Goal: Task Accomplishment & Management: Use online tool/utility

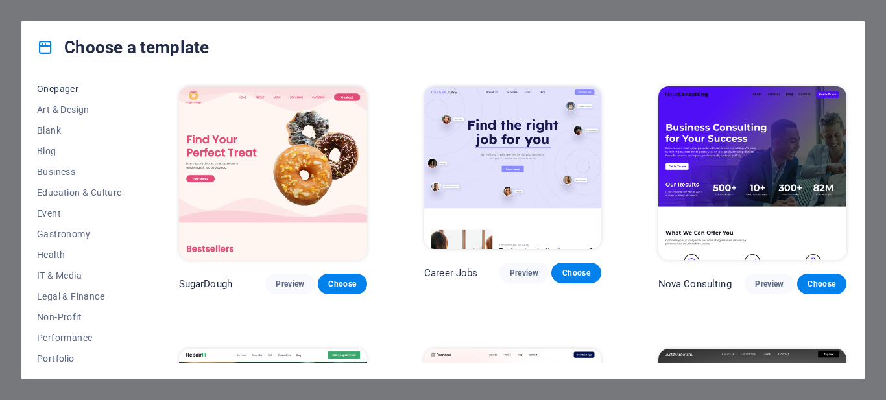
click at [54, 92] on span "Onepager" at bounding box center [79, 89] width 85 height 10
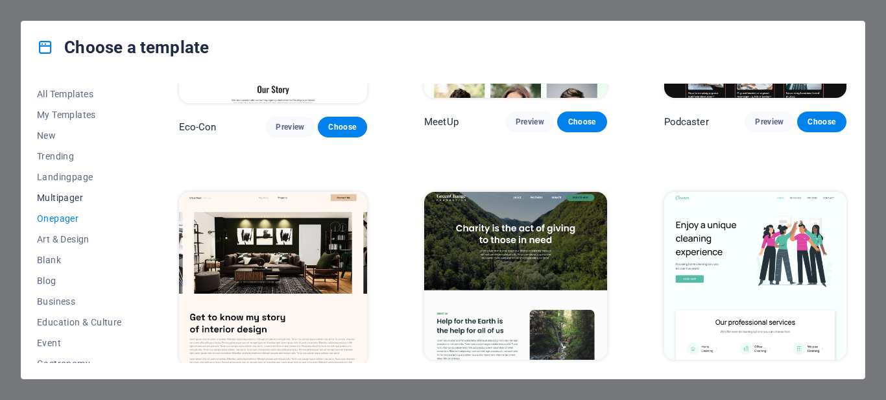
scroll to position [579, 0]
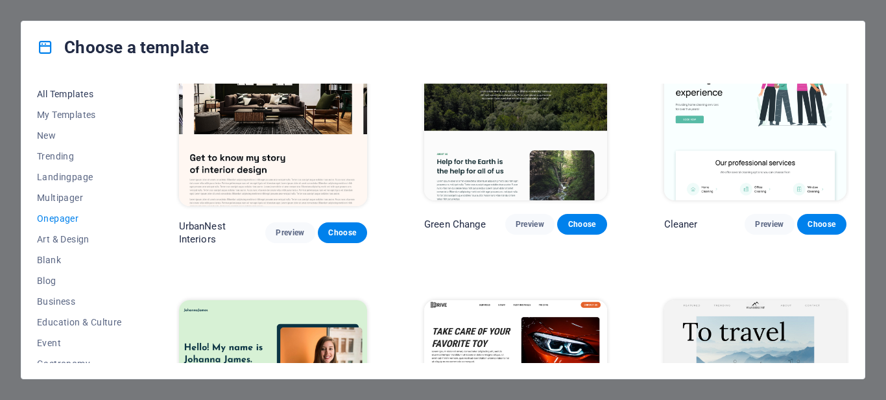
click at [71, 92] on span "All Templates" at bounding box center [79, 94] width 85 height 10
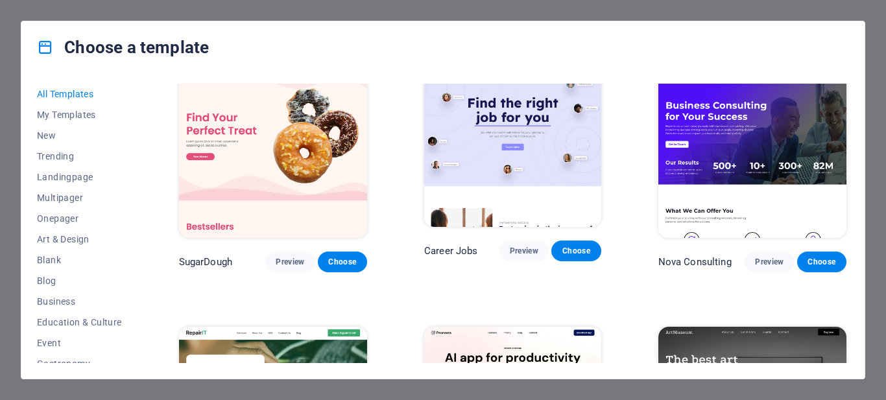
scroll to position [0, 0]
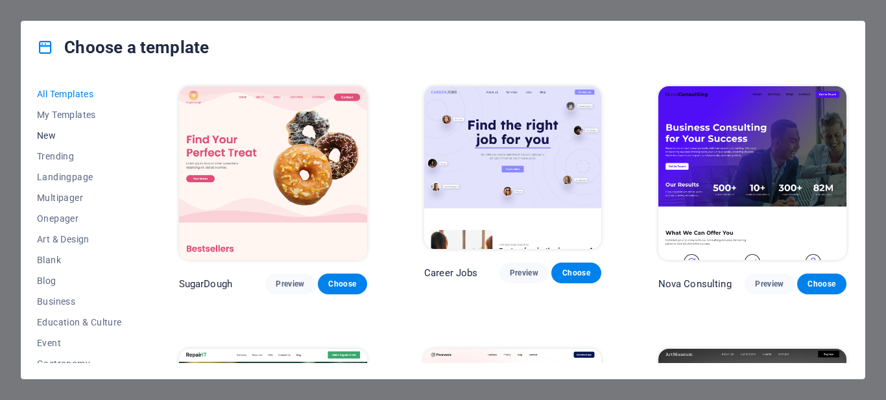
click at [52, 137] on span "New" at bounding box center [79, 135] width 85 height 10
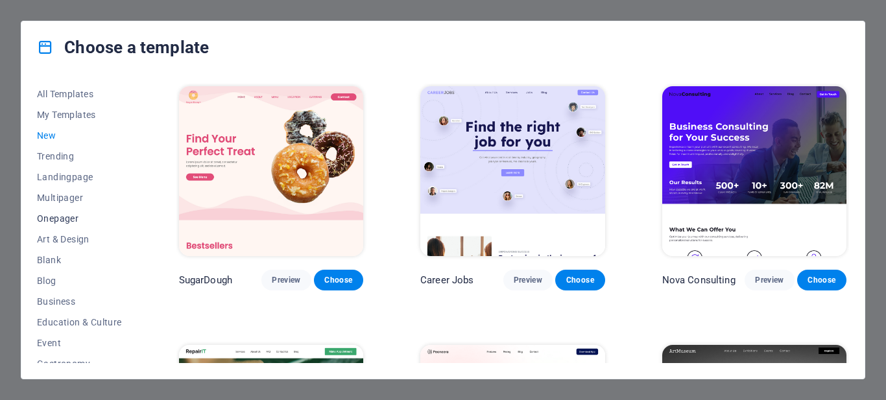
click at [57, 215] on span "Onepager" at bounding box center [79, 218] width 85 height 10
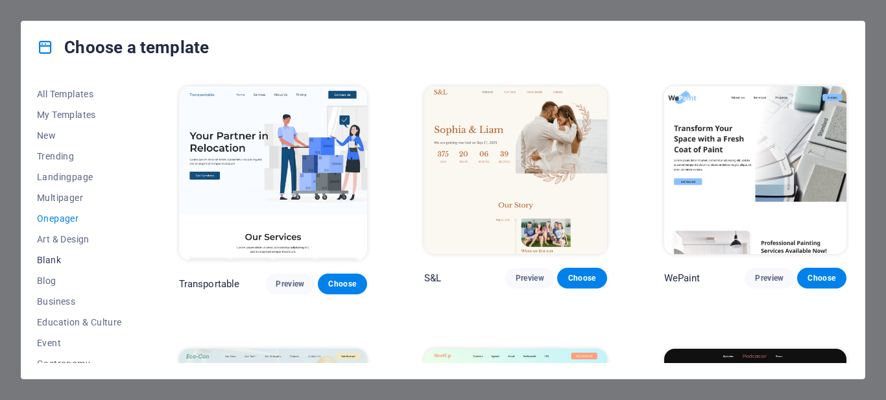
click at [49, 258] on span "Blank" at bounding box center [79, 260] width 85 height 10
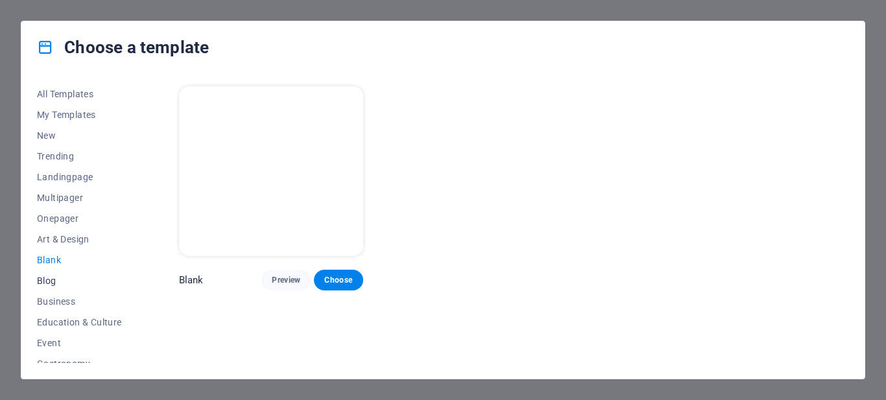
click at [49, 285] on span "Blog" at bounding box center [79, 281] width 85 height 10
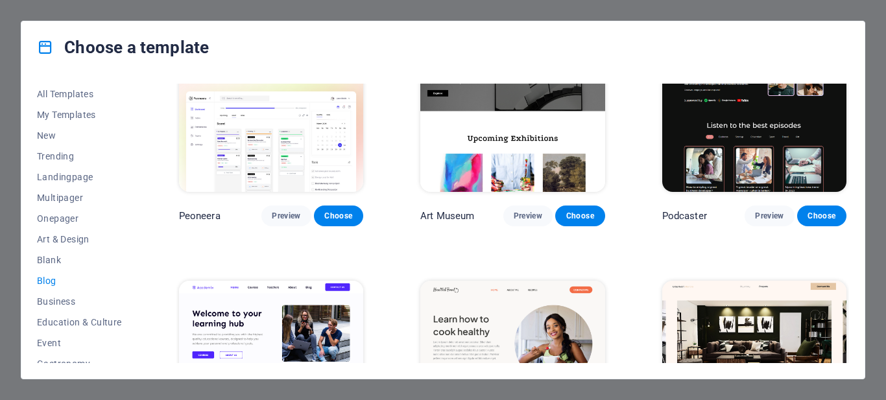
scroll to position [324, 0]
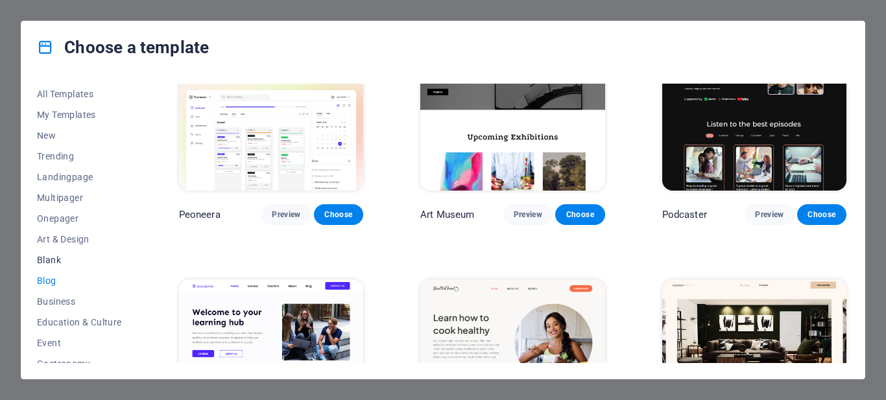
click at [46, 261] on span "Blank" at bounding box center [79, 260] width 85 height 10
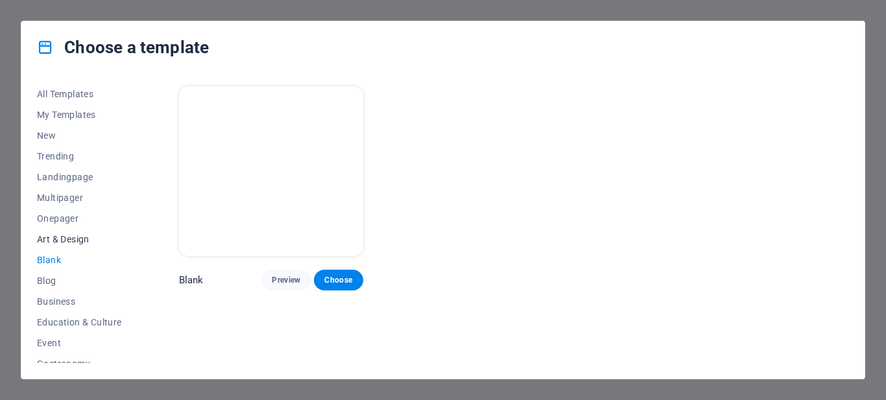
click at [55, 235] on span "Art & Design" at bounding box center [79, 239] width 85 height 10
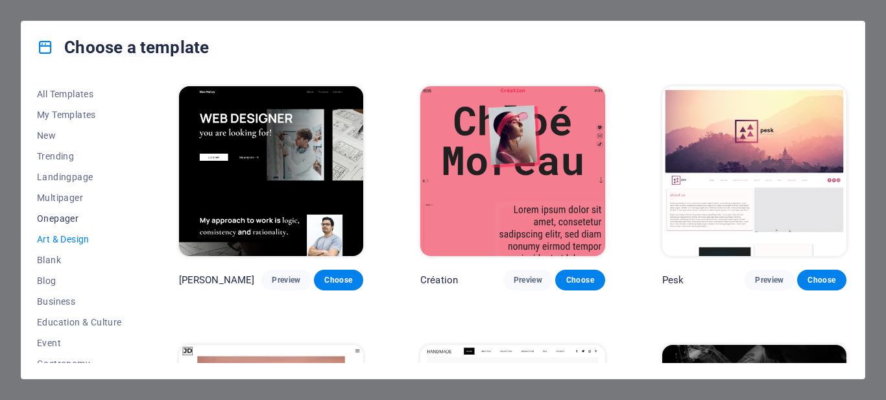
click at [55, 217] on span "Onepager" at bounding box center [79, 218] width 85 height 10
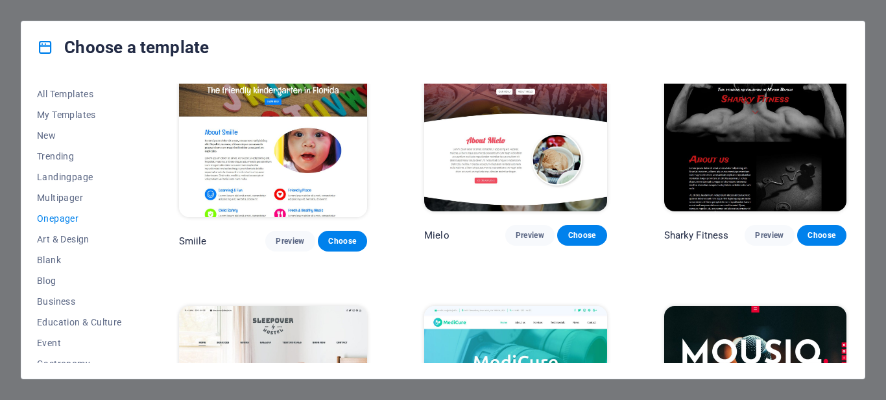
scroll to position [3619, 0]
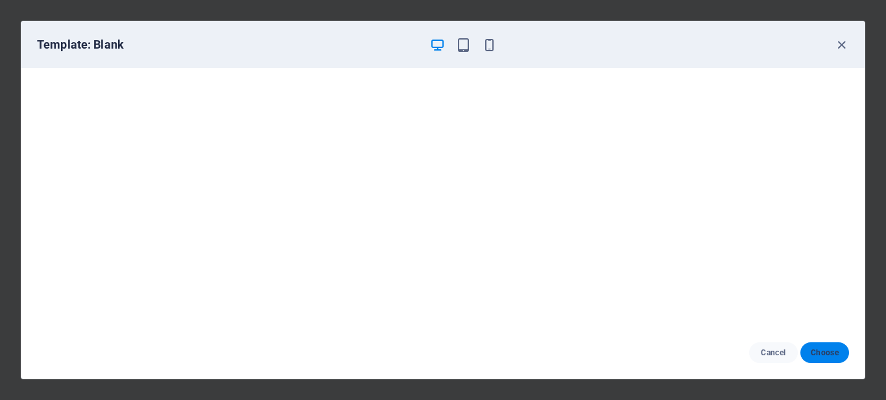
scroll to position [4576, 0]
click at [821, 351] on span "Choose" at bounding box center [825, 353] width 28 height 10
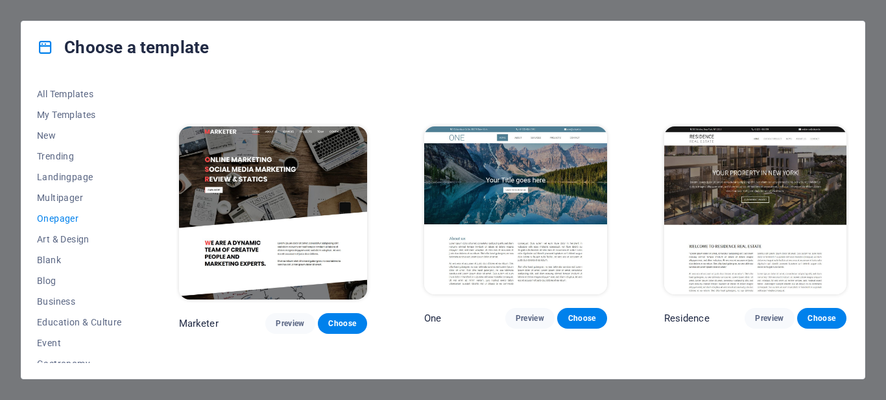
scroll to position [5374, 0]
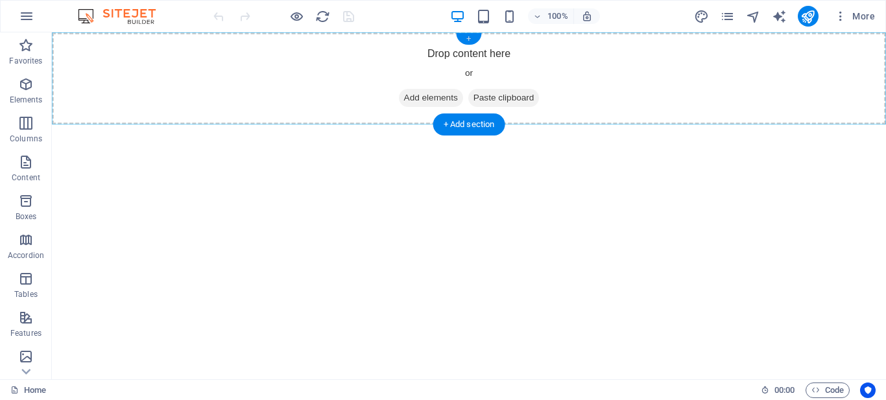
click at [468, 37] on div "+" at bounding box center [468, 39] width 25 height 12
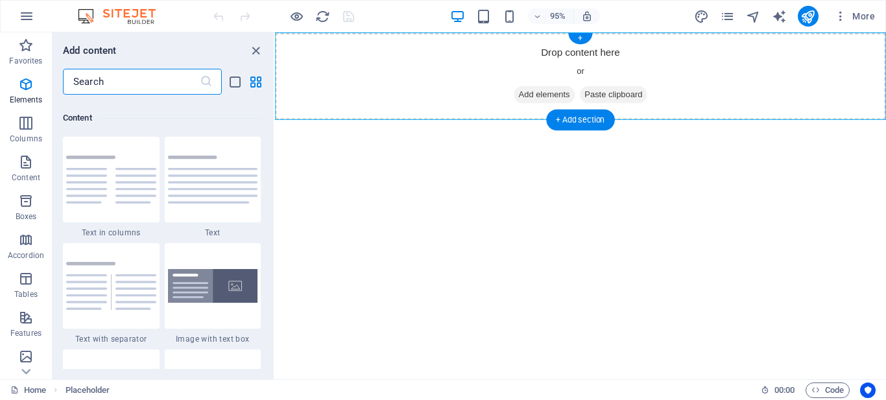
scroll to position [2270, 0]
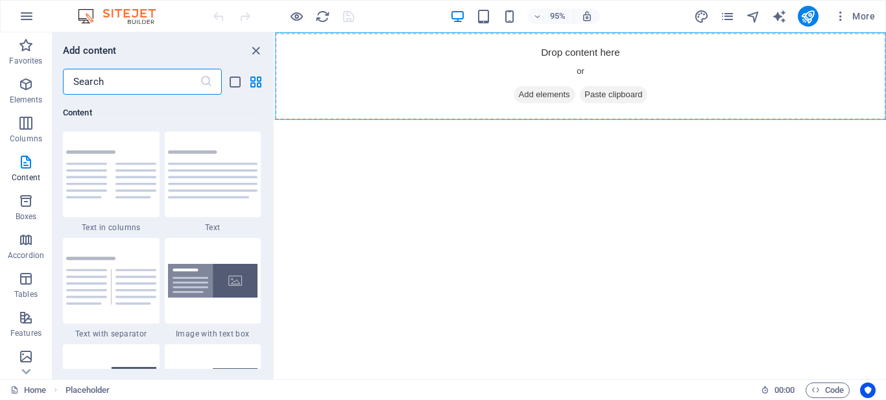
click at [108, 84] on input "text" at bounding box center [131, 82] width 137 height 26
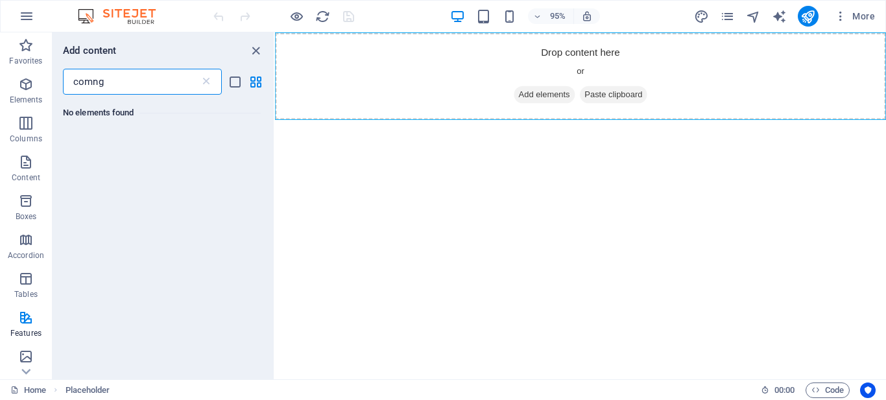
scroll to position [0, 0]
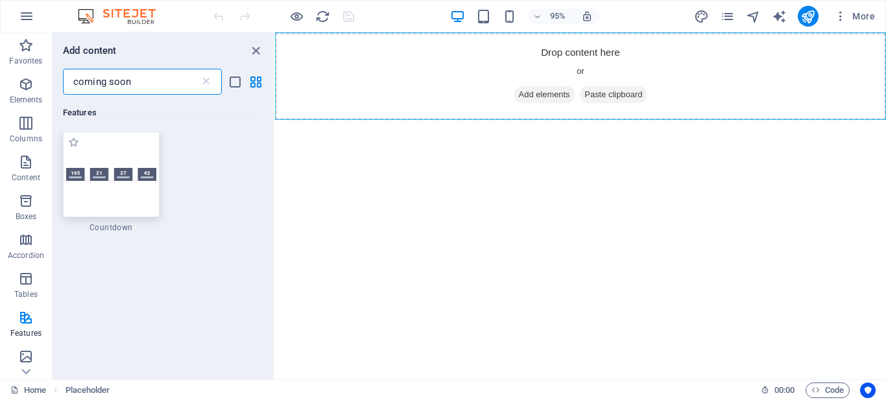
type input "coming soon"
click at [103, 195] on div at bounding box center [111, 175] width 97 height 86
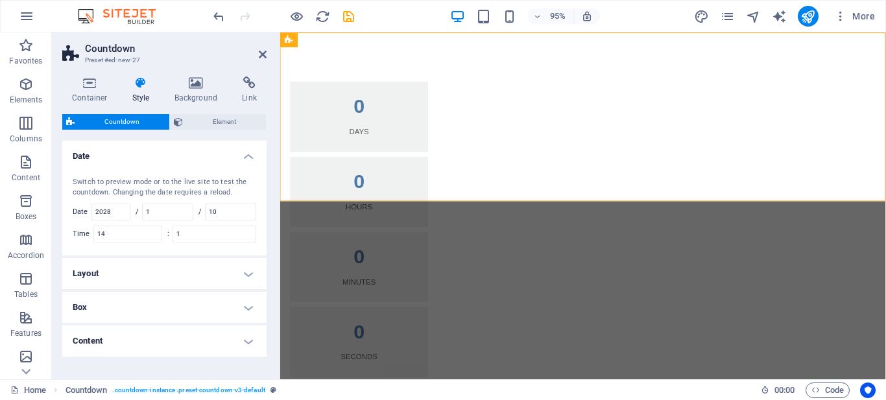
click at [244, 273] on h4 "Layout" at bounding box center [164, 273] width 204 height 31
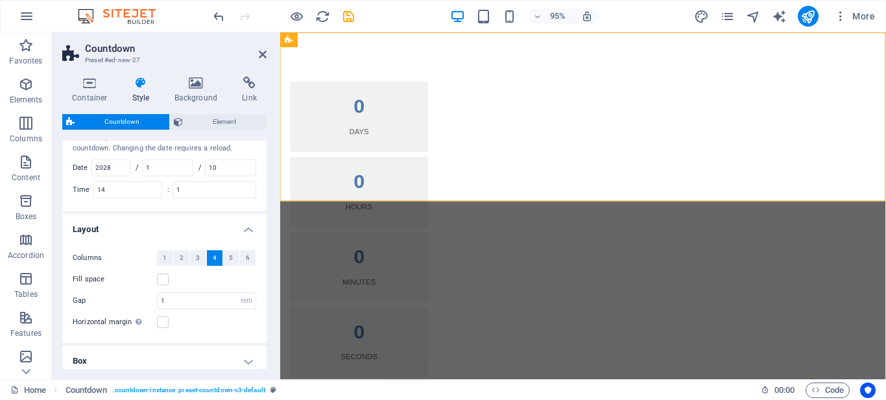
scroll to position [65, 0]
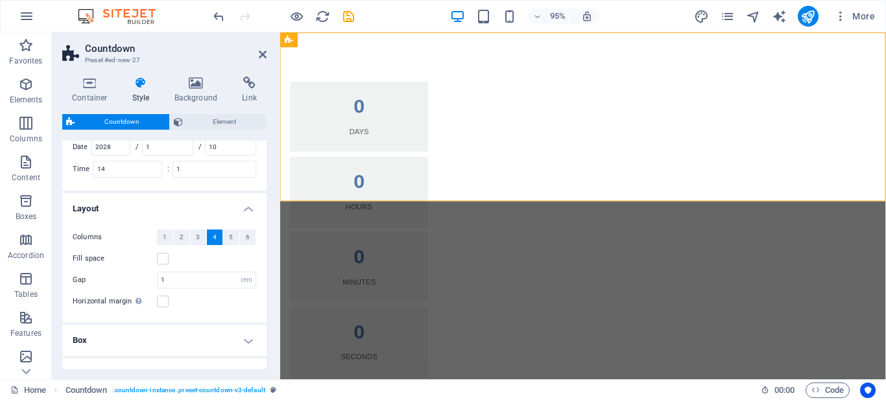
click at [244, 344] on h4 "Box" at bounding box center [164, 340] width 204 height 31
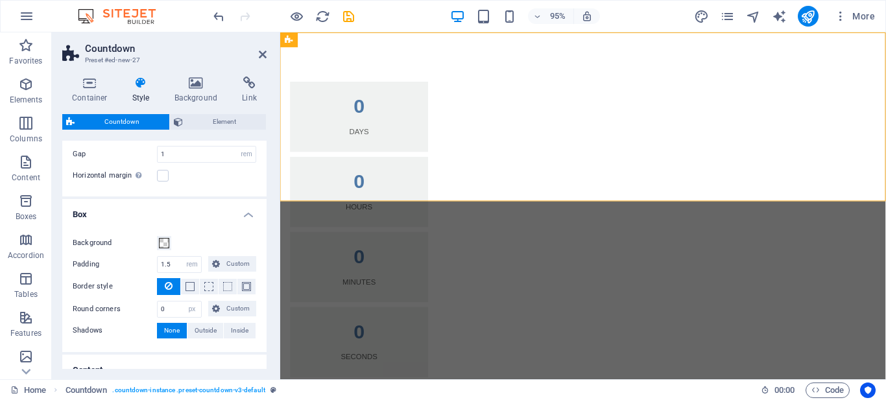
scroll to position [260, 0]
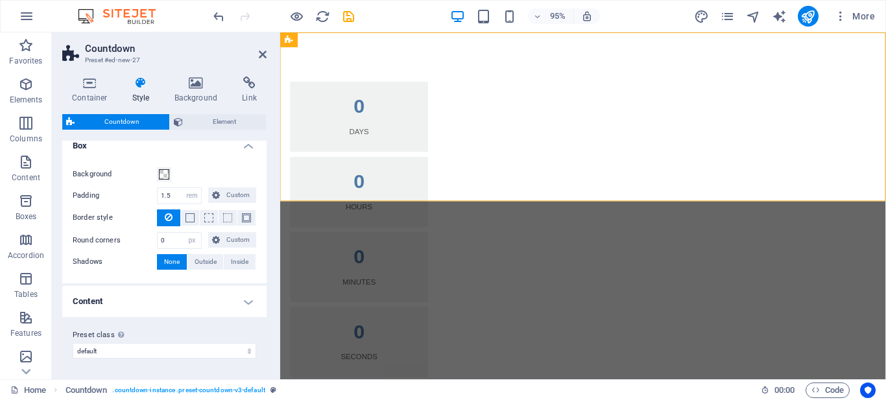
click at [248, 304] on h4 "Content" at bounding box center [164, 301] width 204 height 31
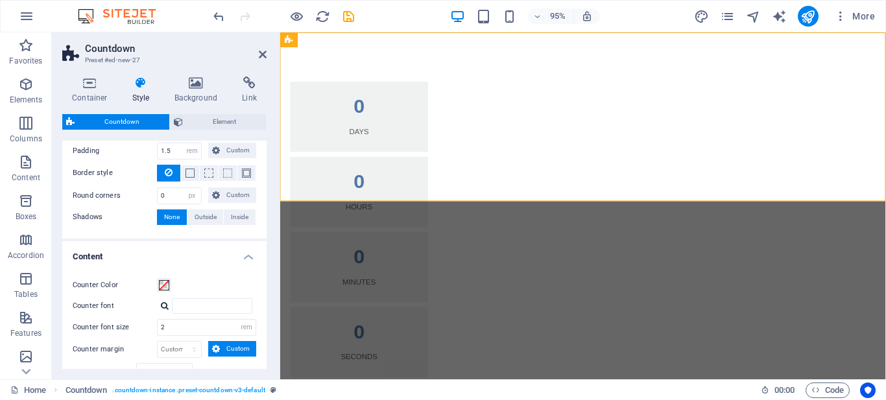
scroll to position [0, 0]
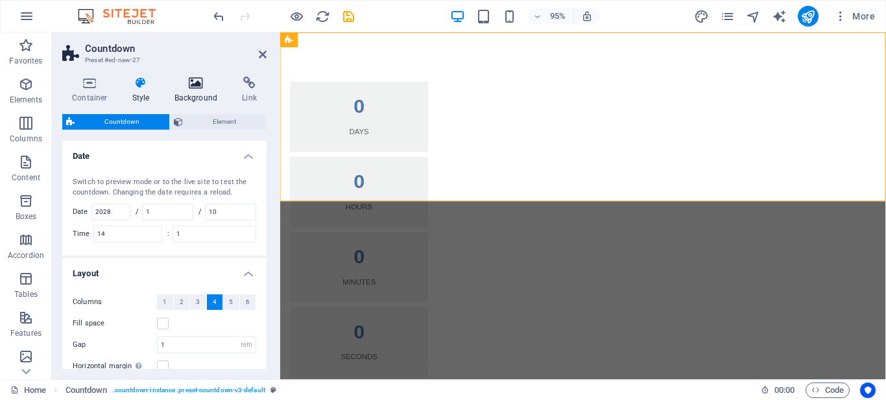
click at [196, 94] on h4 "Background" at bounding box center [199, 90] width 68 height 27
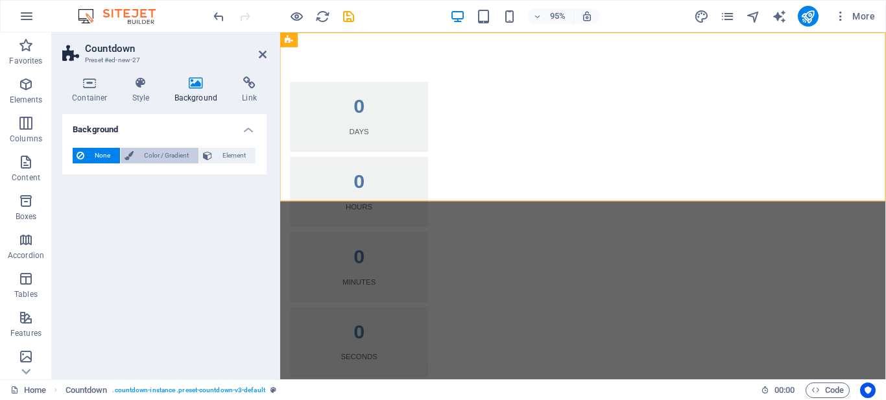
click at [149, 158] on span "Color / Gradient" at bounding box center [166, 156] width 57 height 16
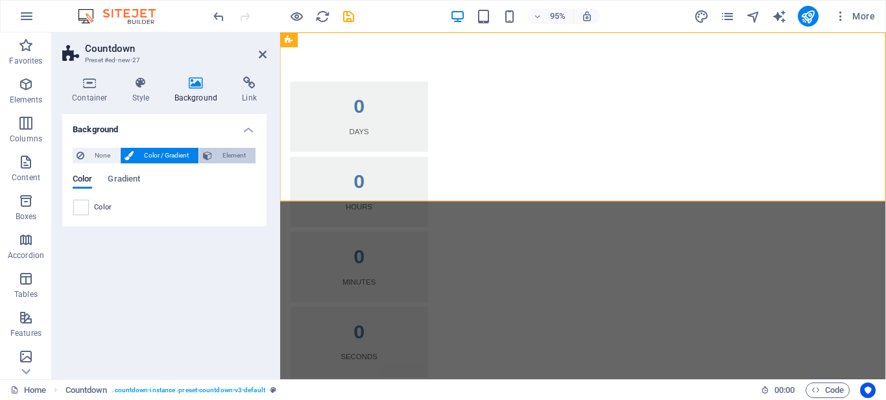
click at [223, 154] on span "Element" at bounding box center [234, 156] width 36 height 16
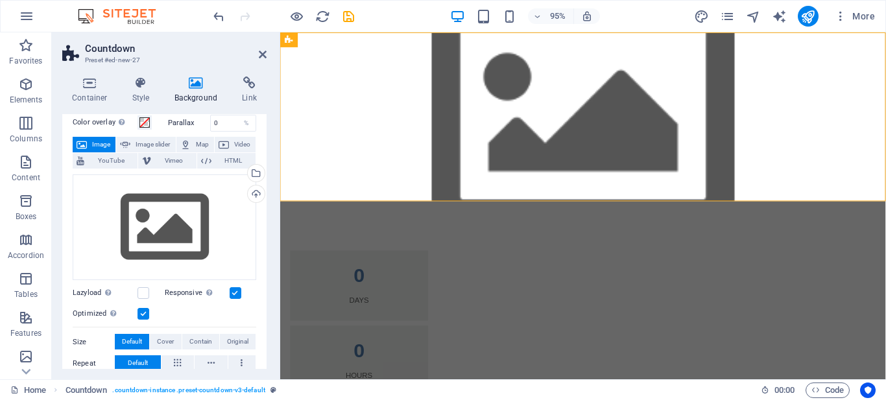
scroll to position [51, 0]
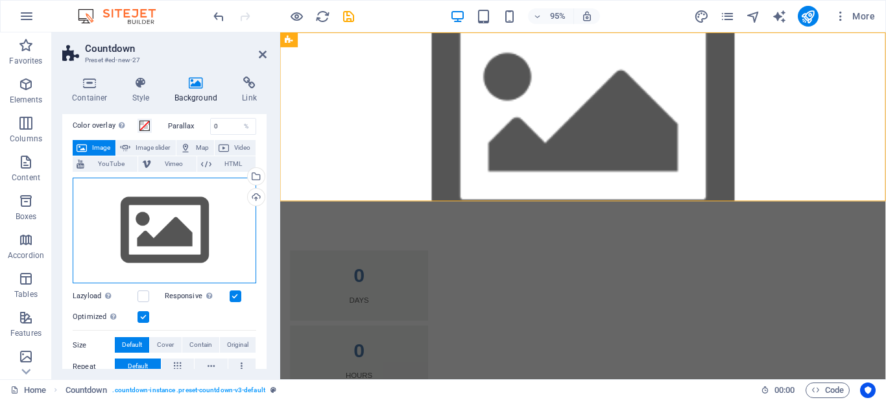
click at [145, 232] on div "Drag files here, click to choose files or select files from Files or our free s…" at bounding box center [165, 231] width 184 height 106
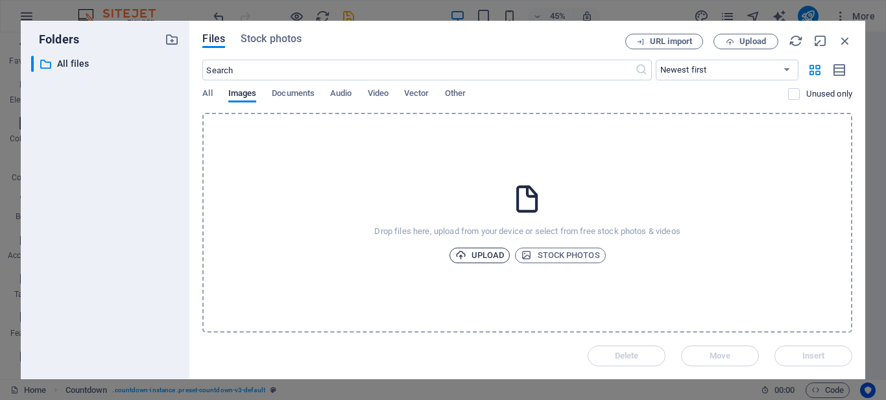
click at [479, 257] on span "Upload" at bounding box center [479, 256] width 49 height 16
click at [274, 38] on span "Stock photos" at bounding box center [271, 39] width 61 height 16
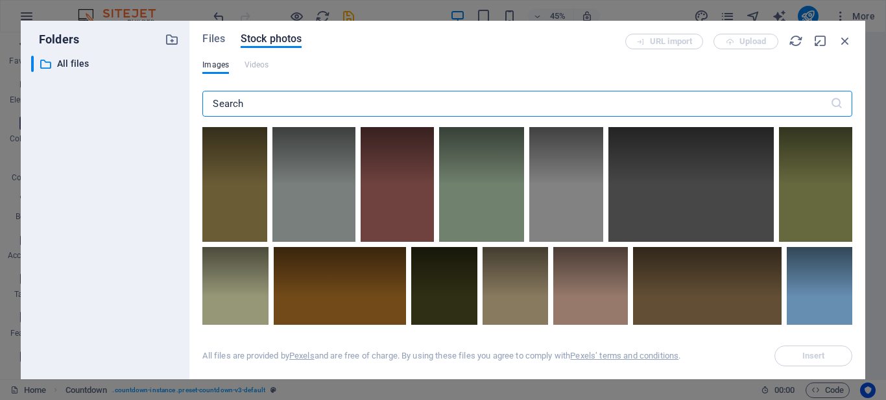
click at [306, 102] on input "text" at bounding box center [515, 104] width 627 height 26
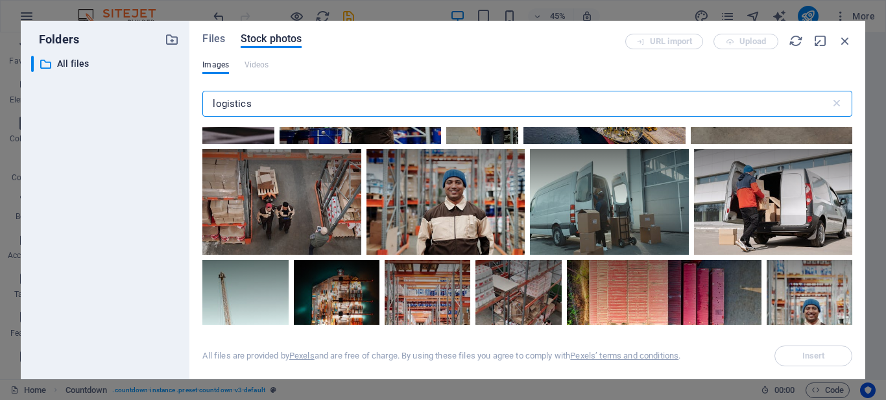
scroll to position [1622, 0]
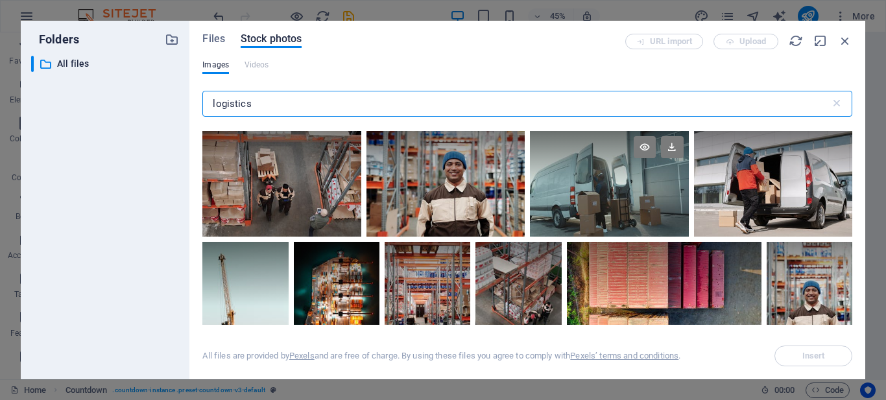
type input "logistics"
click at [617, 206] on div at bounding box center [609, 184] width 158 height 106
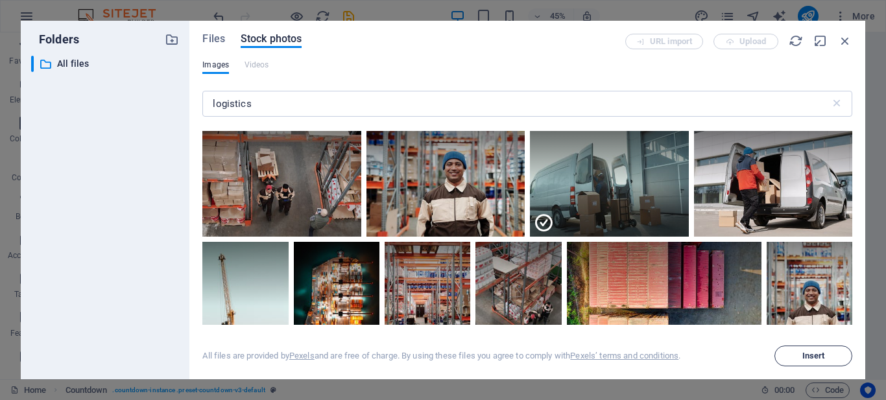
click at [818, 352] on span "Insert" at bounding box center [814, 356] width 23 height 8
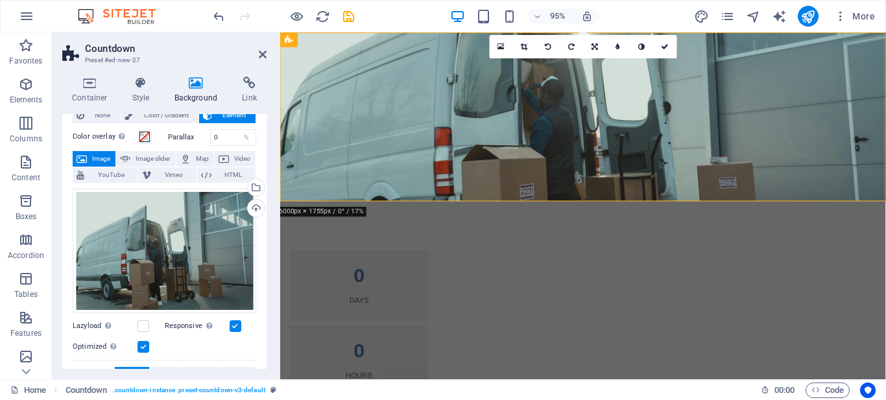
scroll to position [0, 0]
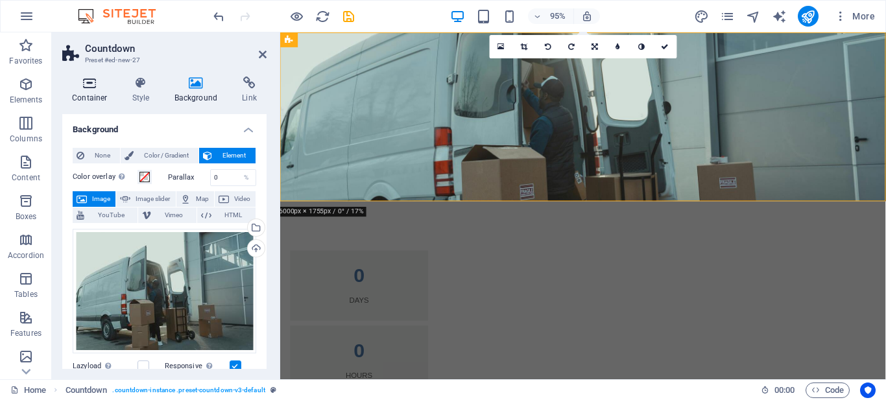
click at [87, 92] on h4 "Container" at bounding box center [92, 90] width 60 height 27
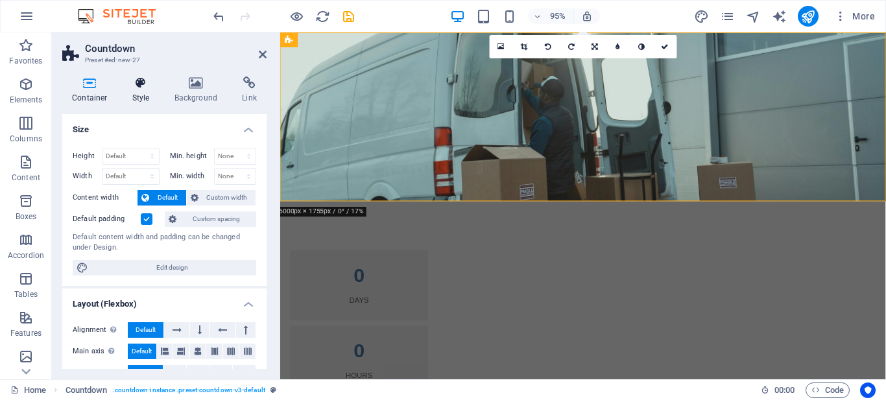
click at [147, 90] on h4 "Style" at bounding box center [144, 90] width 42 height 27
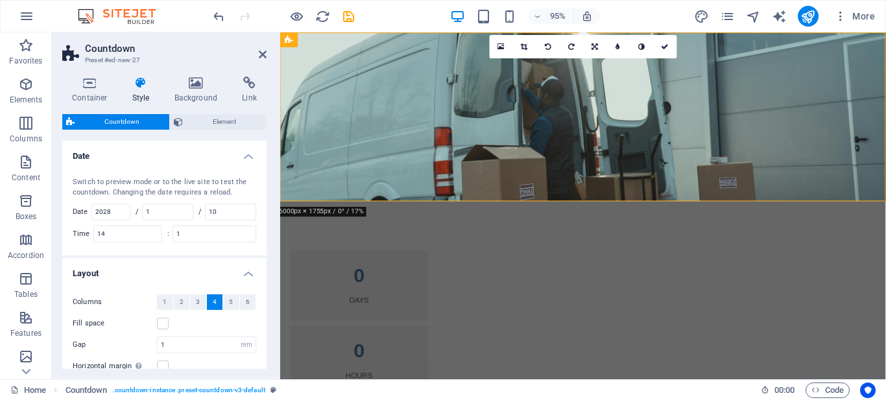
click at [150, 181] on div "Switch to preview mode or to the live site to test the countdown. Changing the …" at bounding box center [165, 187] width 184 height 21
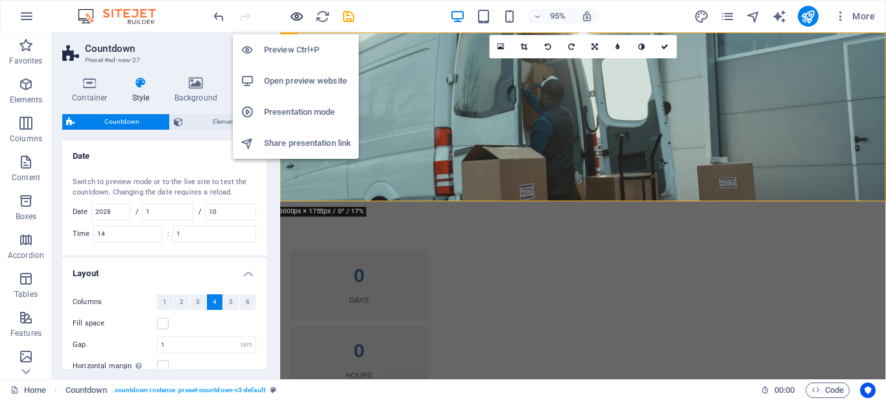
click at [291, 17] on icon "button" at bounding box center [296, 16] width 15 height 15
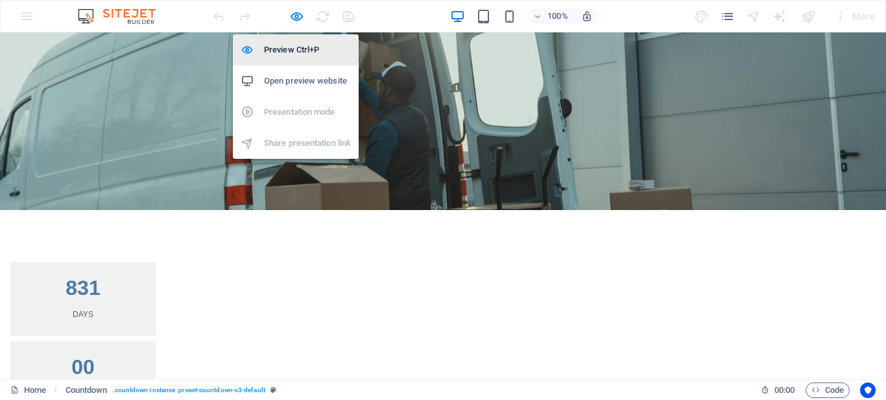
click at [286, 51] on h6 "Preview Ctrl+P" at bounding box center [307, 50] width 87 height 16
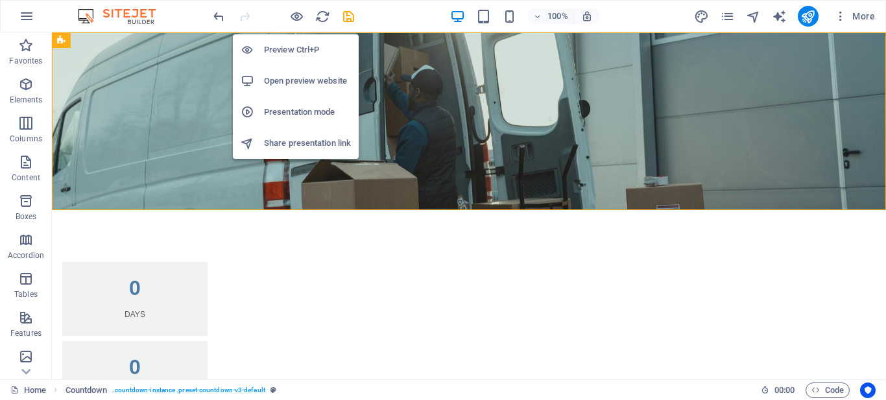
click at [291, 55] on h6 "Preview Ctrl+P" at bounding box center [307, 50] width 87 height 16
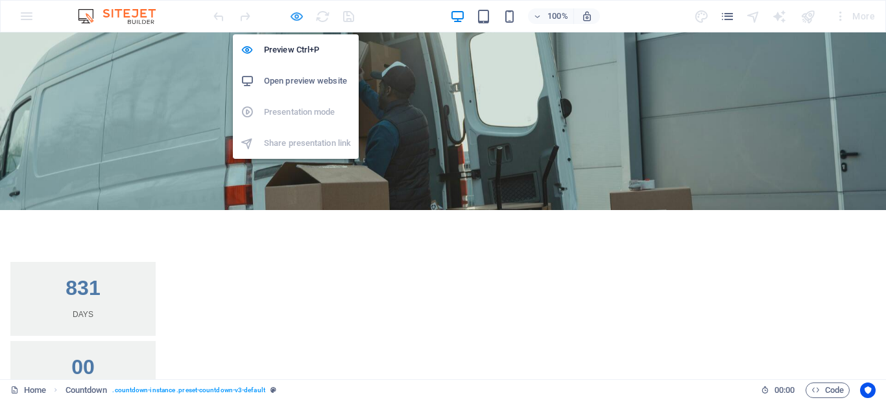
click at [296, 16] on icon "button" at bounding box center [296, 16] width 15 height 15
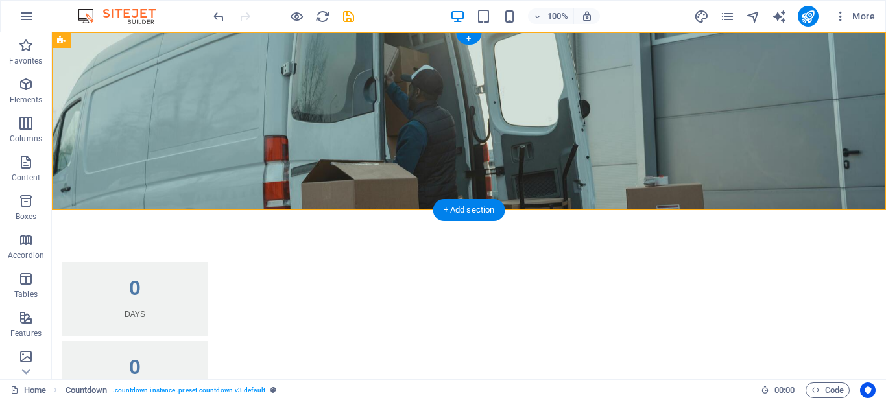
click at [291, 75] on figure at bounding box center [469, 121] width 834 height 178
click at [480, 73] on figure at bounding box center [469, 121] width 834 height 178
select select "rem"
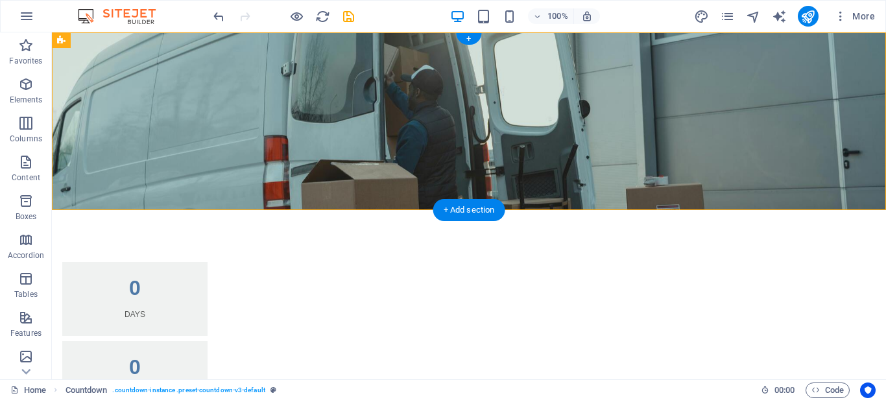
select select "px"
select select "rem"
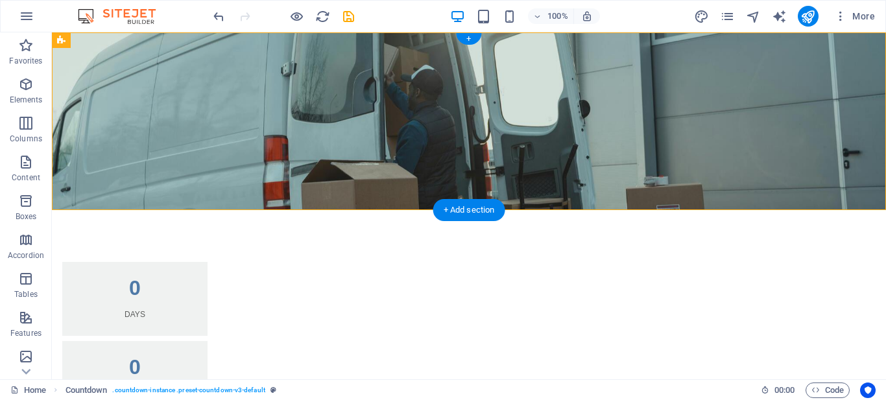
select select "rem"
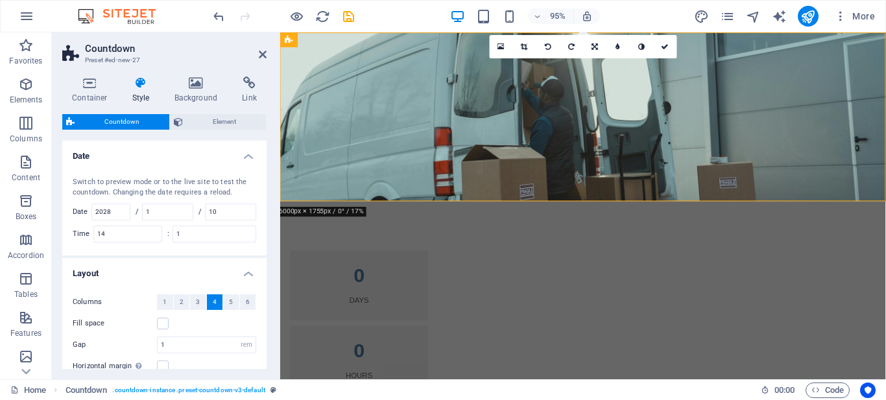
click at [444, 62] on figure at bounding box center [599, 121] width 638 height 178
click at [261, 55] on icon at bounding box center [263, 54] width 8 height 10
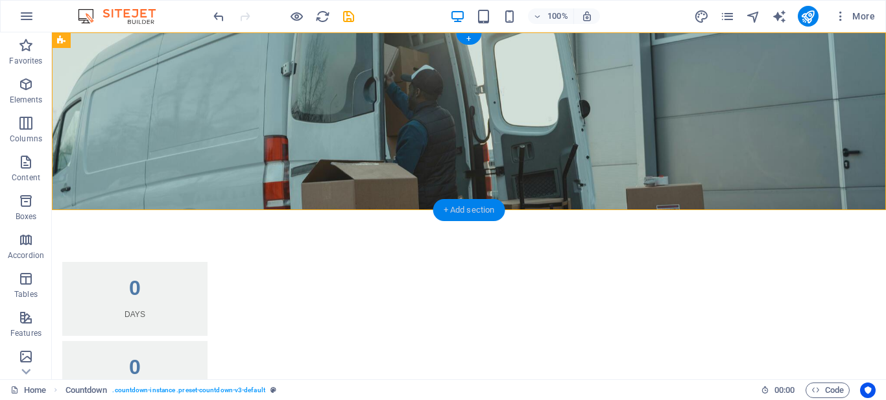
click at [463, 210] on div "+ Add section" at bounding box center [469, 210] width 72 height 22
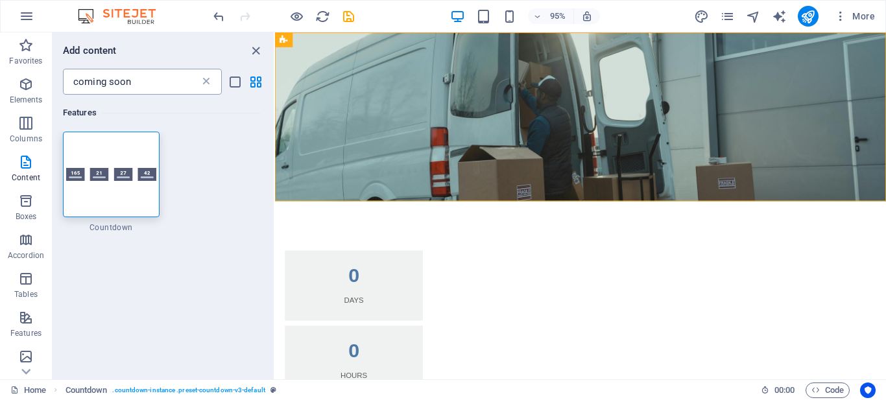
click at [206, 83] on icon at bounding box center [206, 81] width 13 height 13
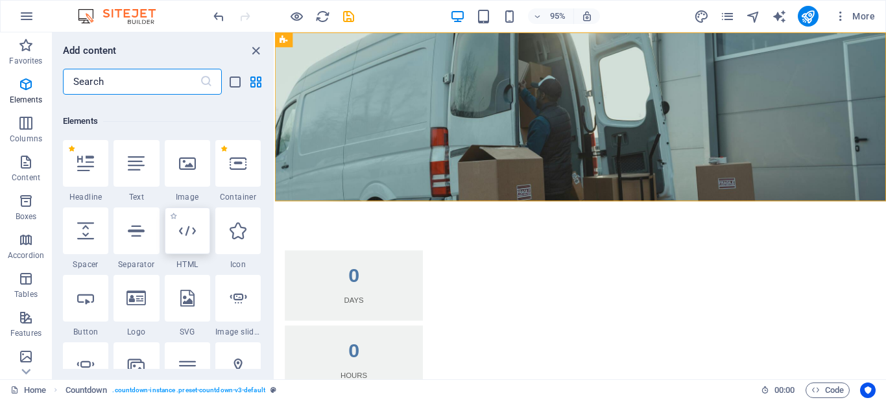
scroll to position [65, 0]
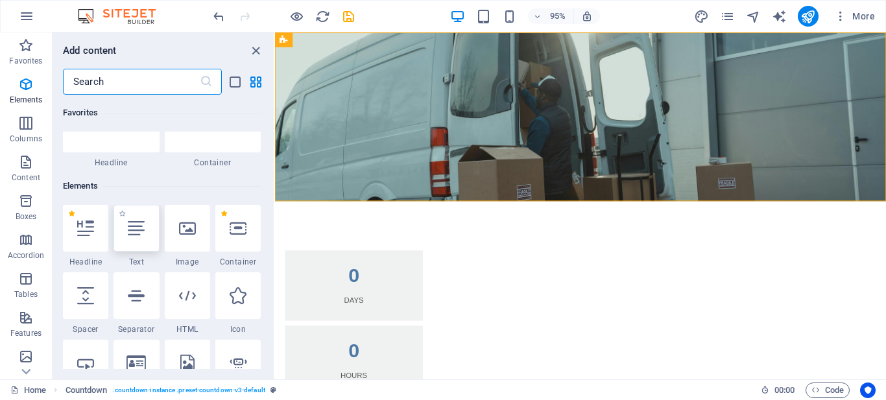
click at [138, 226] on icon at bounding box center [136, 228] width 17 height 17
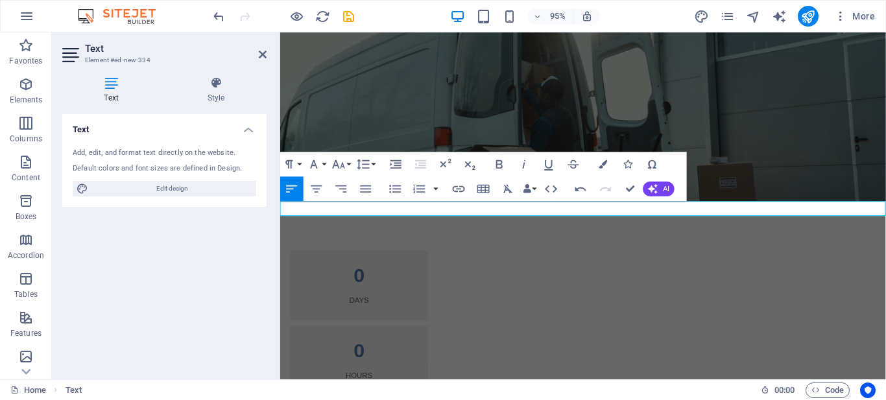
scroll to position [0, 5]
drag, startPoint x: 285, startPoint y: 217, endPoint x: 261, endPoint y: 217, distance: 24.0
click at [280, 217] on html "Skip to main content 0 Days 0 Hours 0 Minutes 0 Seconds mantungwa Logistics man…" at bounding box center [599, 336] width 638 height 609
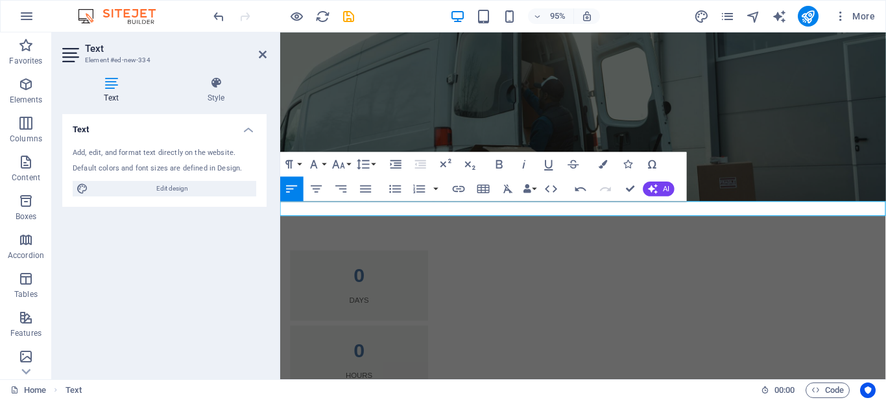
drag, startPoint x: 287, startPoint y: 219, endPoint x: 559, endPoint y: 243, distance: 272.9
click at [280, 219] on html "Skip to main content 0 Days 0 Hours 0 Minutes 0 Seconds mantungwa Logistics man…" at bounding box center [599, 336] width 638 height 609
drag, startPoint x: 559, startPoint y: 217, endPoint x: 495, endPoint y: 217, distance: 64.2
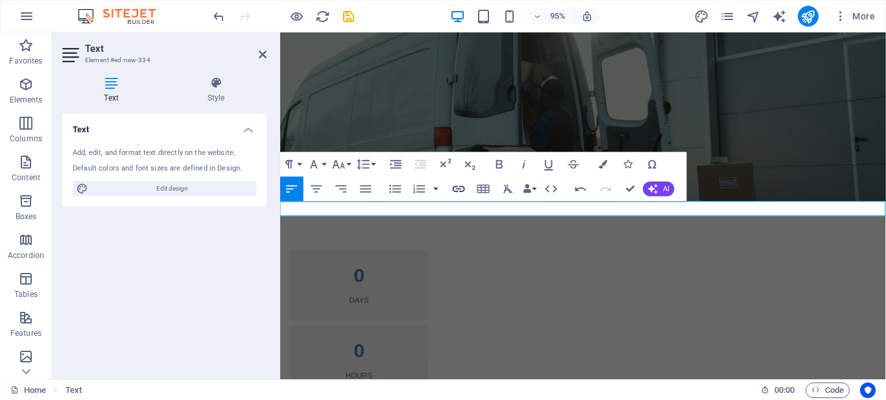
click at [455, 189] on icon "button" at bounding box center [459, 189] width 15 height 15
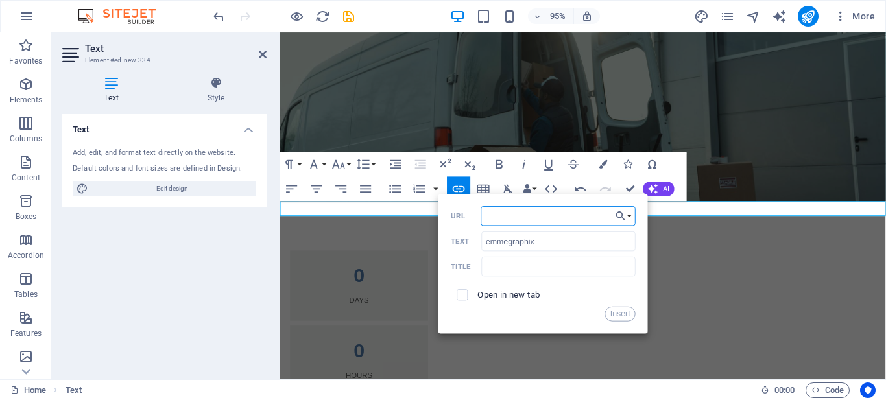
paste input "https://www.facebook.com/EmmeGraphix/"
type input "https://www.facebook.com/EmmeGraphix/"
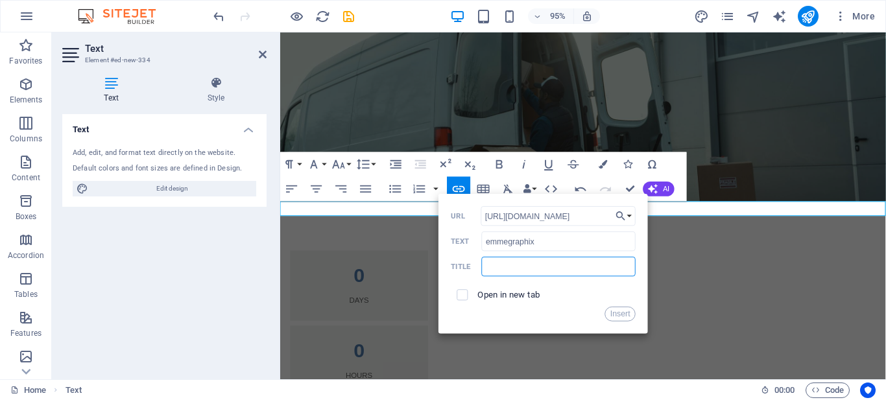
click at [561, 271] on input "text" at bounding box center [559, 266] width 154 height 19
type input "Emmegraphix"
click at [460, 294] on input "checkbox" at bounding box center [460, 292] width 11 height 11
checkbox input "true"
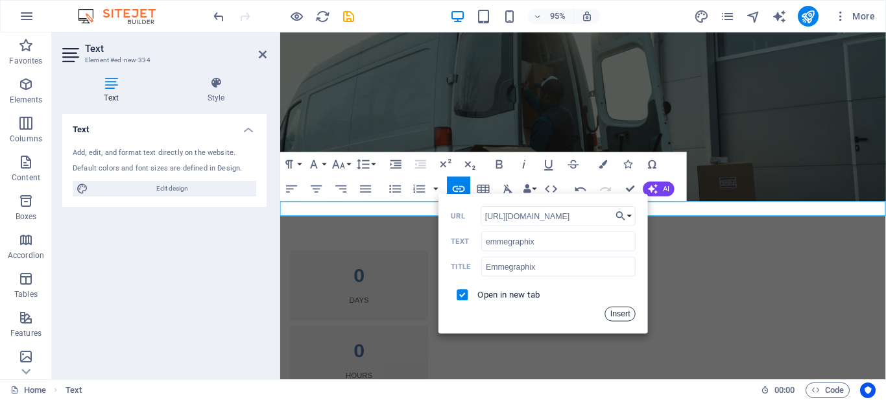
click at [624, 315] on button "Insert" at bounding box center [620, 314] width 31 height 15
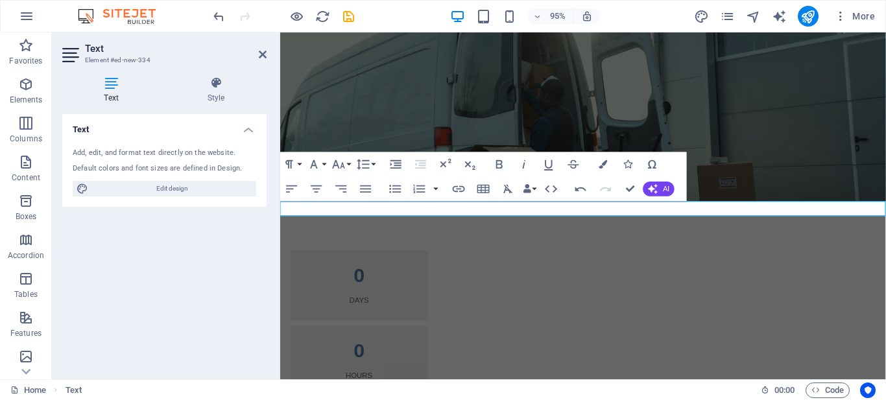
drag, startPoint x: 581, startPoint y: 221, endPoint x: 236, endPoint y: 220, distance: 345.2
click at [280, 220] on html "Skip to main content 0 Days 0 Hours 0 Minutes 0 Seconds Mantungwa Logistics is …" at bounding box center [599, 336] width 638 height 609
click at [317, 191] on icon "button" at bounding box center [316, 189] width 15 height 15
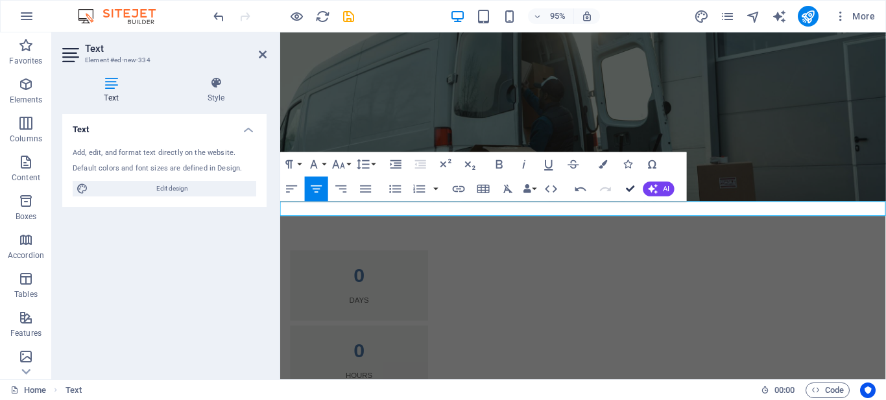
drag, startPoint x: 629, startPoint y: 189, endPoint x: 579, endPoint y: 169, distance: 54.1
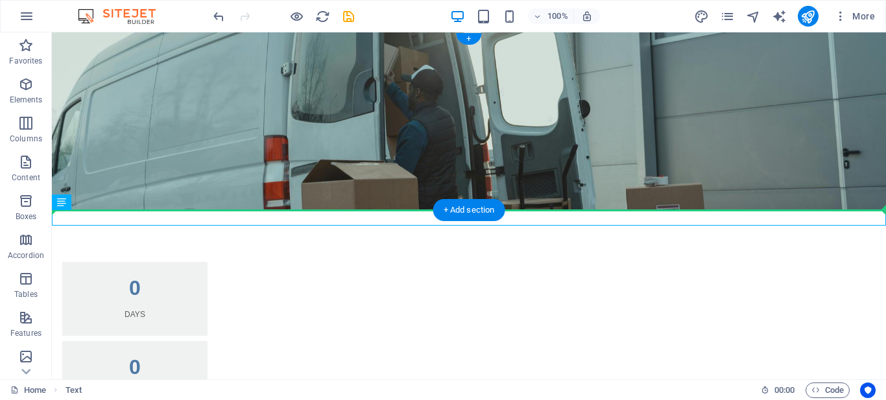
drag, startPoint x: 544, startPoint y: 217, endPoint x: 542, endPoint y: 196, distance: 21.6
drag, startPoint x: 535, startPoint y: 220, endPoint x: 531, endPoint y: 191, distance: 28.8
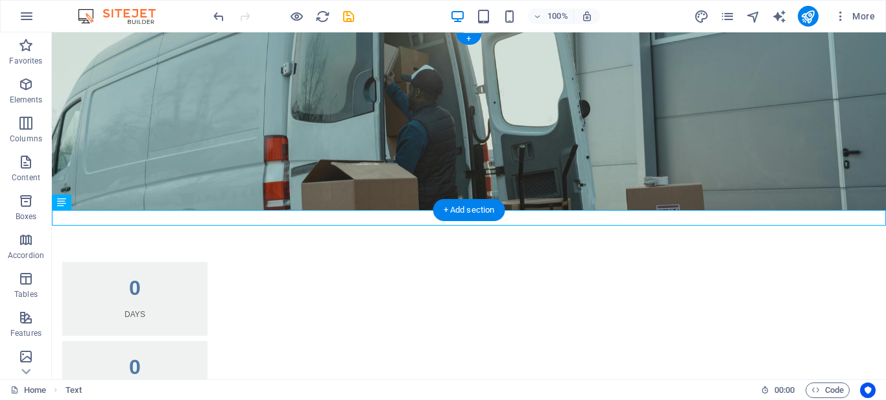
click at [540, 181] on figure at bounding box center [469, 121] width 834 height 178
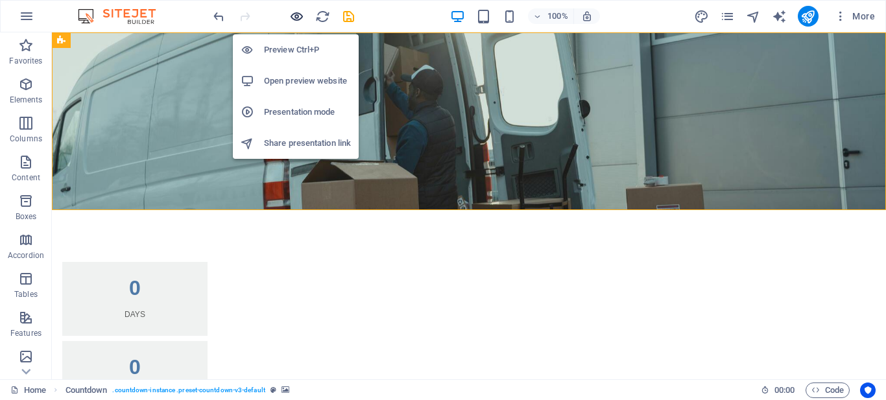
click at [295, 17] on icon "button" at bounding box center [296, 16] width 15 height 15
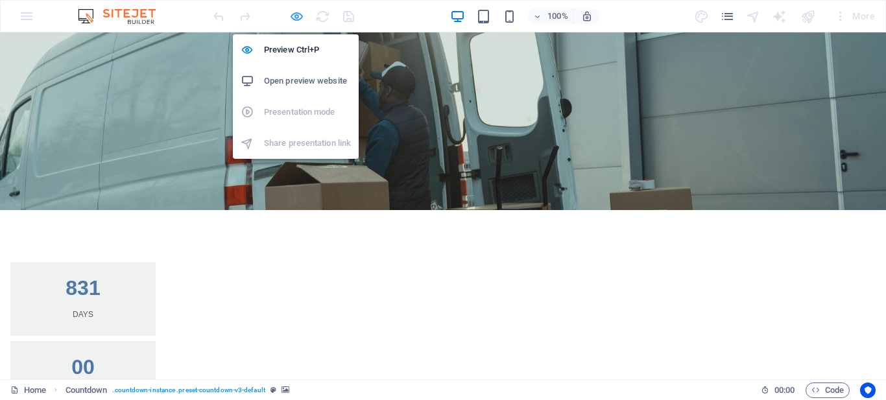
click at [297, 16] on icon "button" at bounding box center [296, 16] width 15 height 15
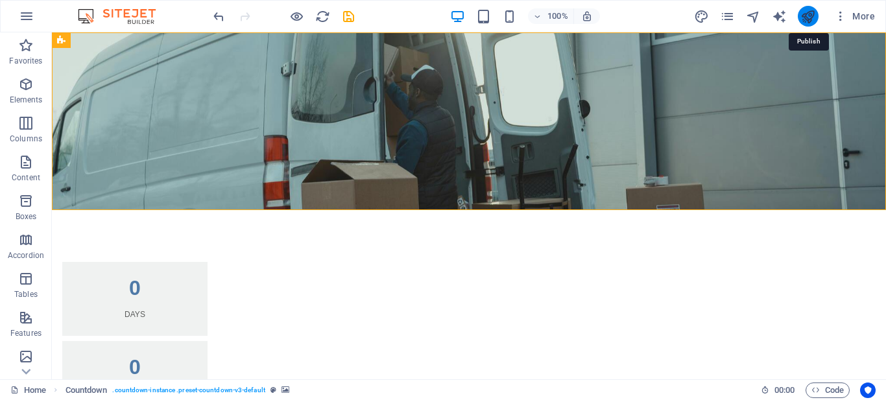
click at [808, 21] on icon "publish" at bounding box center [808, 16] width 15 height 15
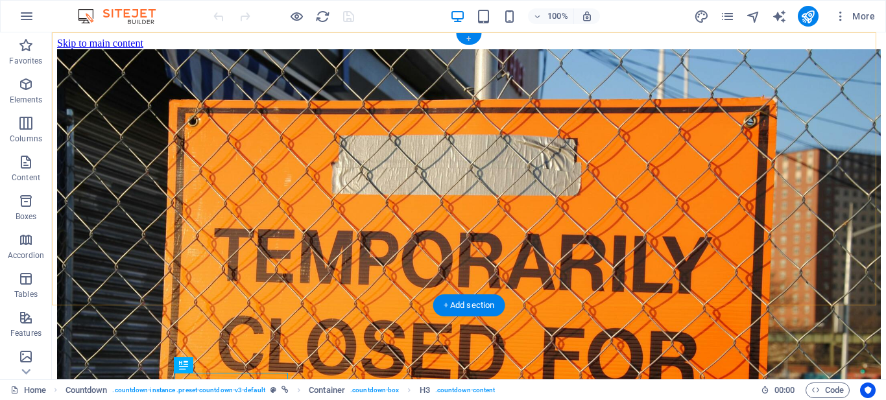
drag, startPoint x: 474, startPoint y: 38, endPoint x: 99, endPoint y: 121, distance: 383.5
click at [474, 38] on div "+" at bounding box center [468, 39] width 25 height 12
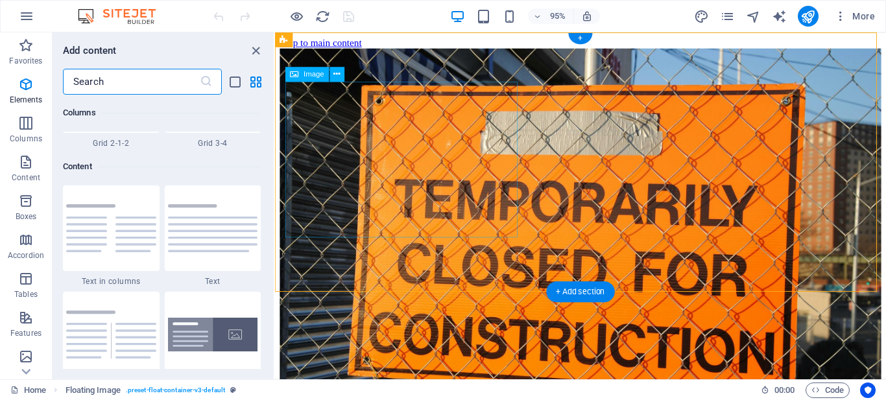
scroll to position [2270, 0]
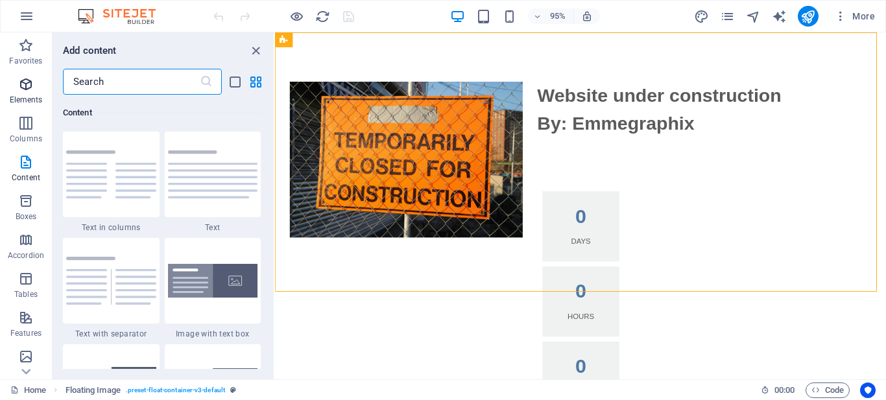
drag, startPoint x: 142, startPoint y: 80, endPoint x: 43, endPoint y: 73, distance: 99.6
click at [43, 73] on div "Favorites Elements Columns Content Boxes Accordion Tables Features Images Slide…" at bounding box center [137, 205] width 275 height 347
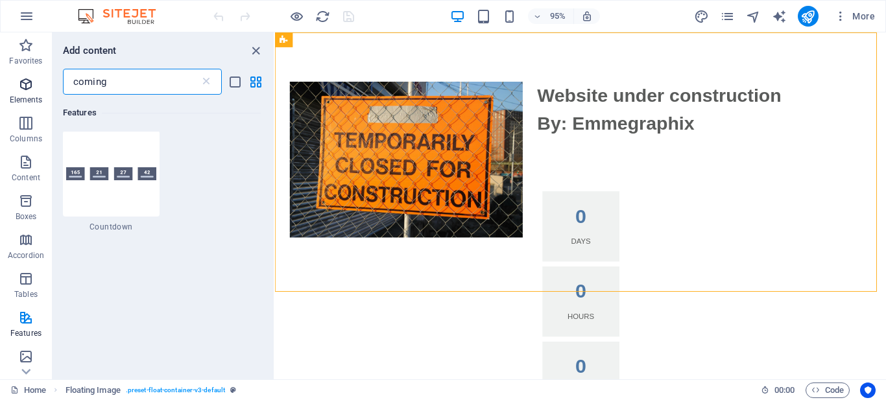
scroll to position [0, 0]
type input "coming"
click at [96, 171] on img at bounding box center [111, 175] width 90 height 14
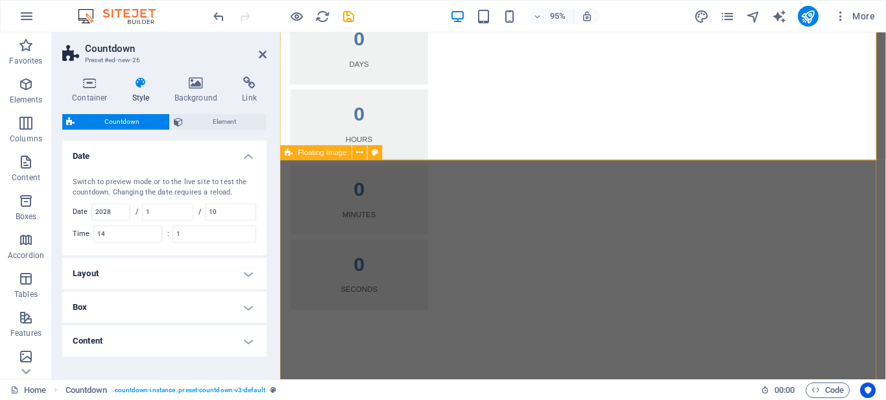
scroll to position [130, 0]
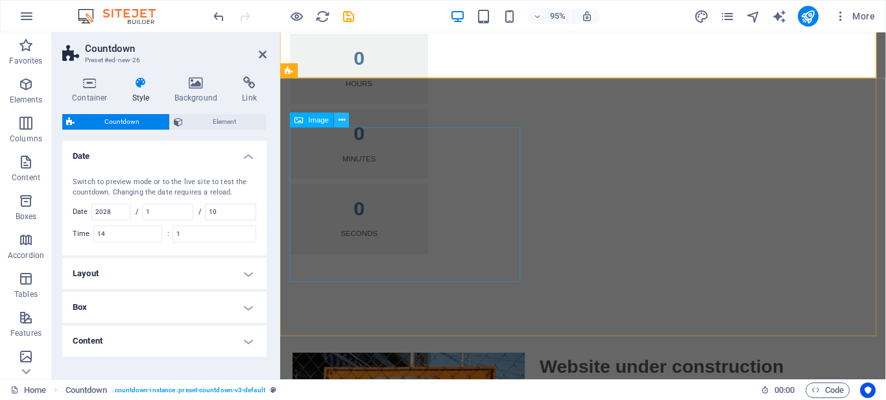
click at [344, 122] on icon at bounding box center [342, 120] width 6 height 13
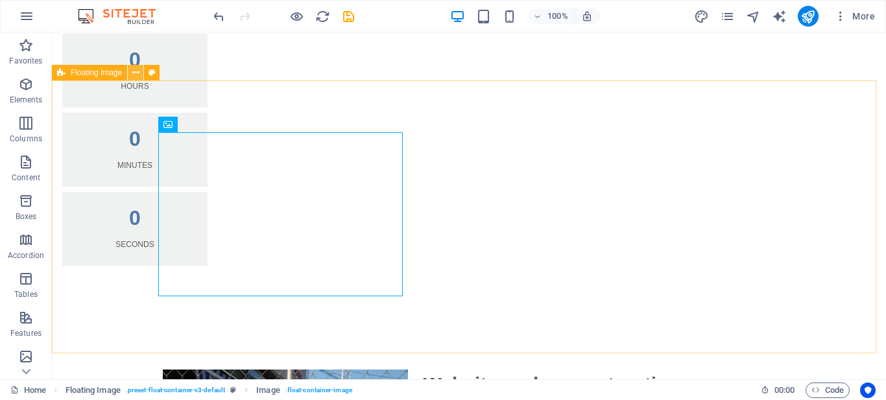
click at [134, 73] on icon at bounding box center [135, 73] width 7 height 14
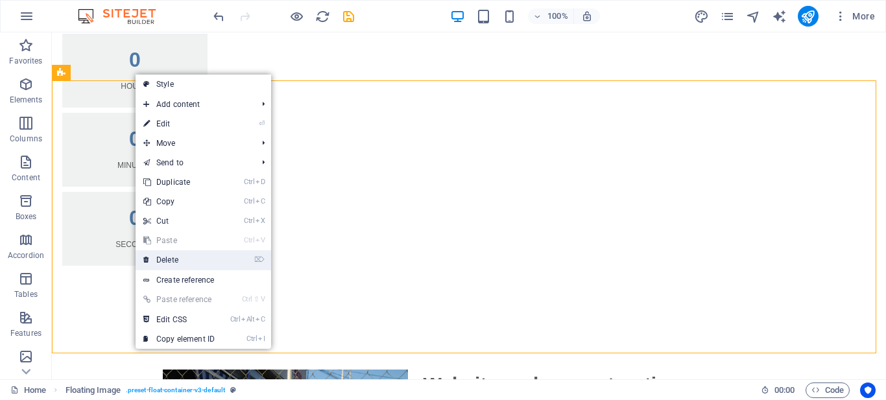
click at [179, 261] on link "⌦ Delete" at bounding box center [179, 259] width 87 height 19
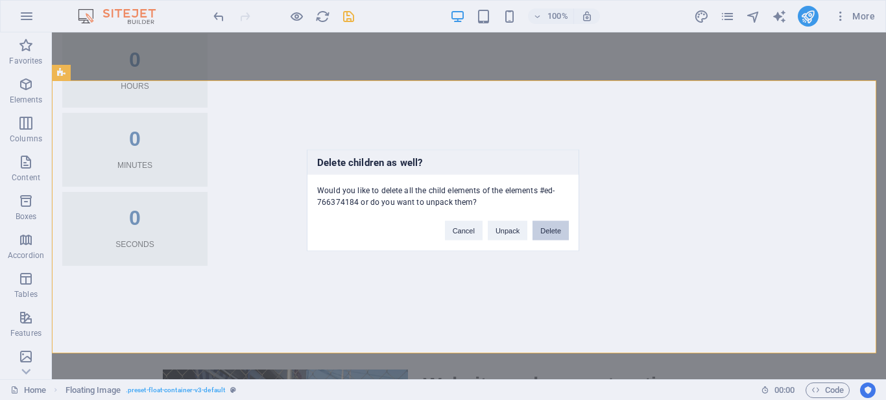
drag, startPoint x: 553, startPoint y: 234, endPoint x: 499, endPoint y: 202, distance: 62.5
click at [553, 234] on button "Delete" at bounding box center [551, 230] width 36 height 19
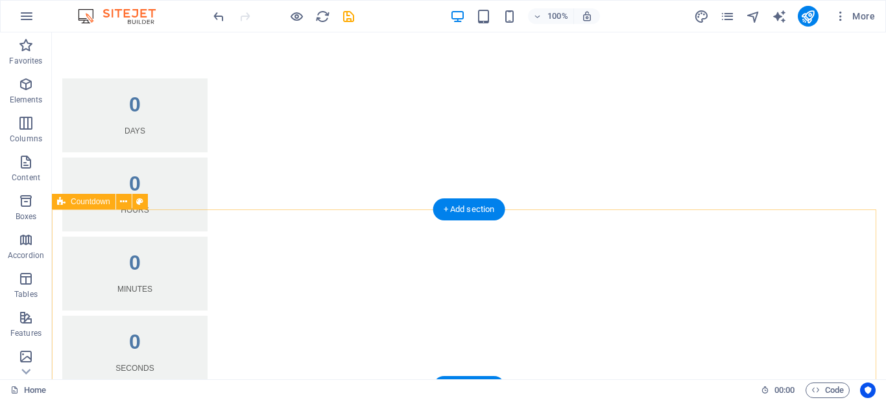
scroll to position [8, 0]
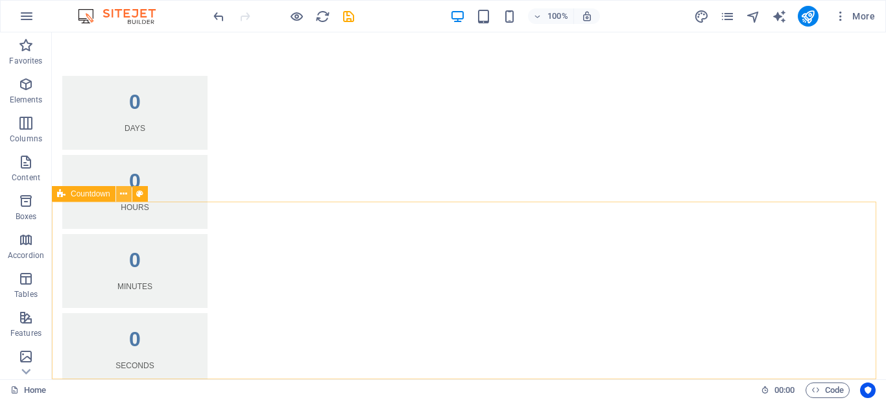
click at [121, 195] on icon at bounding box center [123, 195] width 7 height 14
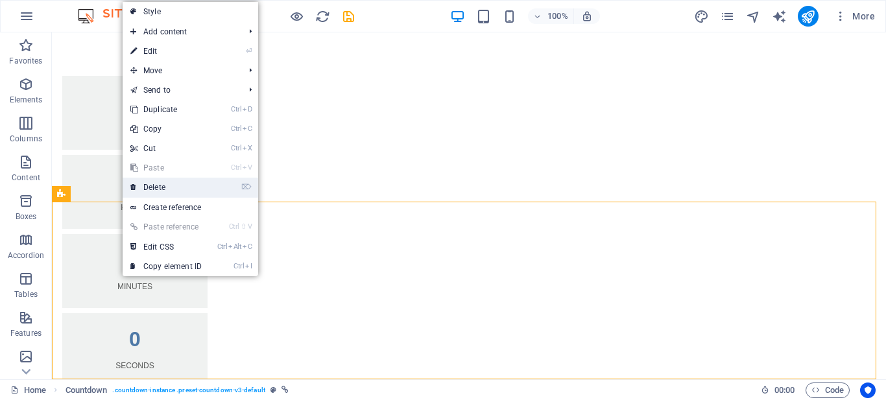
click at [152, 191] on link "⌦ Delete" at bounding box center [166, 187] width 87 height 19
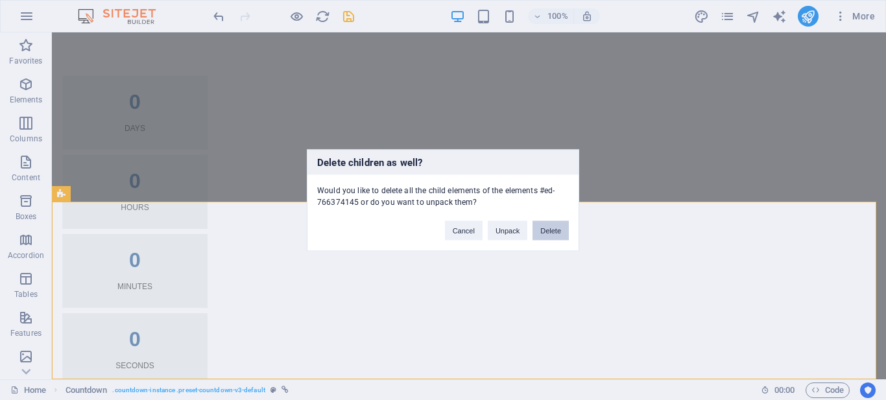
click at [562, 230] on button "Delete" at bounding box center [551, 230] width 36 height 19
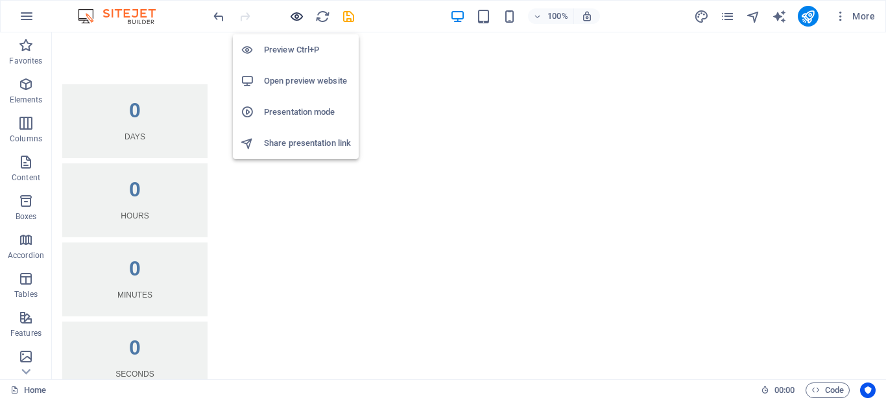
click at [298, 19] on icon "button" at bounding box center [296, 16] width 15 height 15
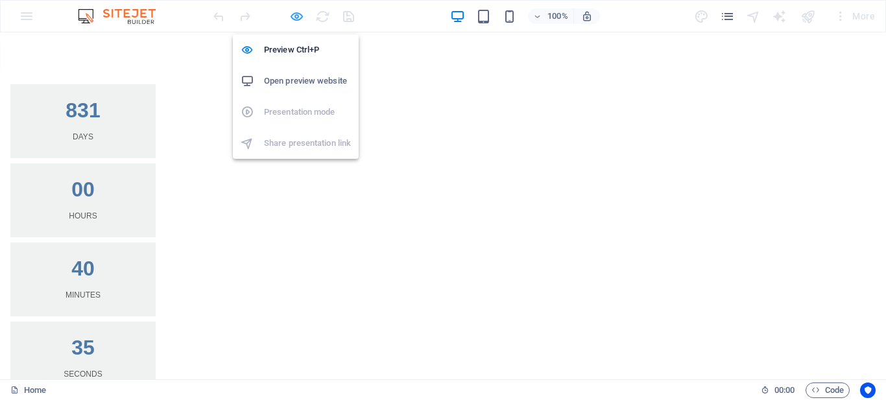
click at [298, 19] on icon "button" at bounding box center [296, 16] width 15 height 15
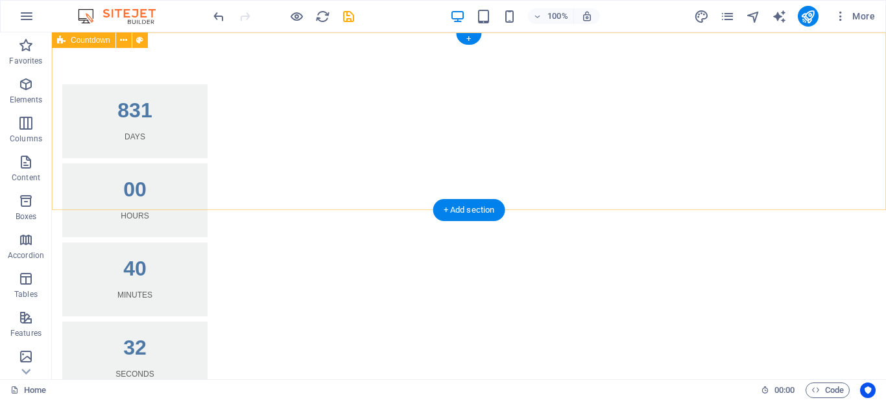
click at [456, 175] on div "831 Days 00 Hours 40 Minutes 32 Seconds" at bounding box center [469, 239] width 834 height 415
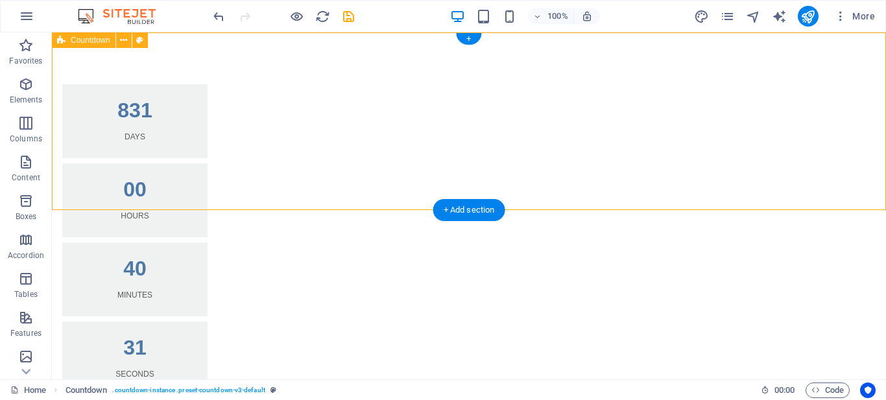
click at [456, 175] on div "831 Days 00 Hours 40 Minutes 31 Seconds" at bounding box center [469, 239] width 834 height 415
click at [471, 38] on div "+" at bounding box center [468, 39] width 25 height 12
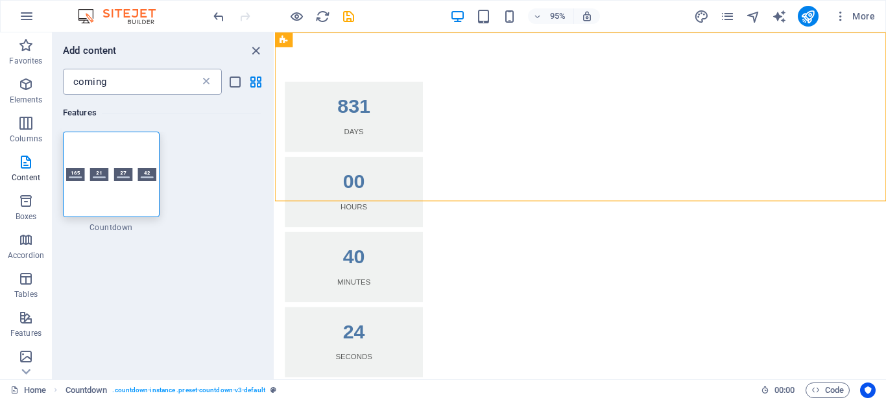
click at [209, 79] on icon at bounding box center [206, 81] width 13 height 13
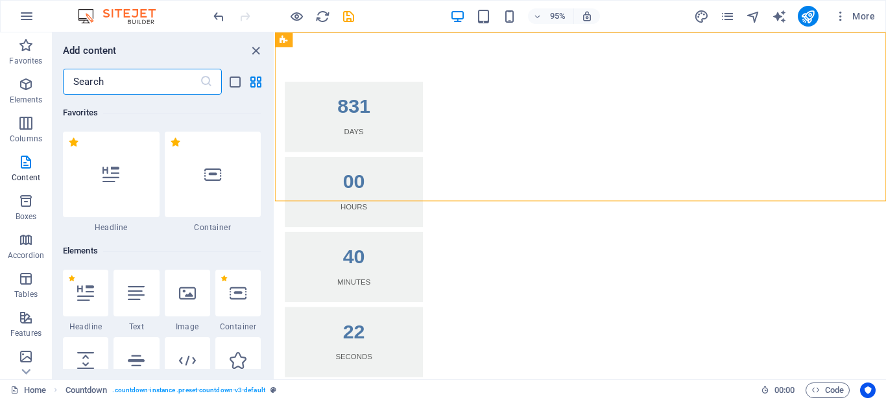
scroll to position [65, 0]
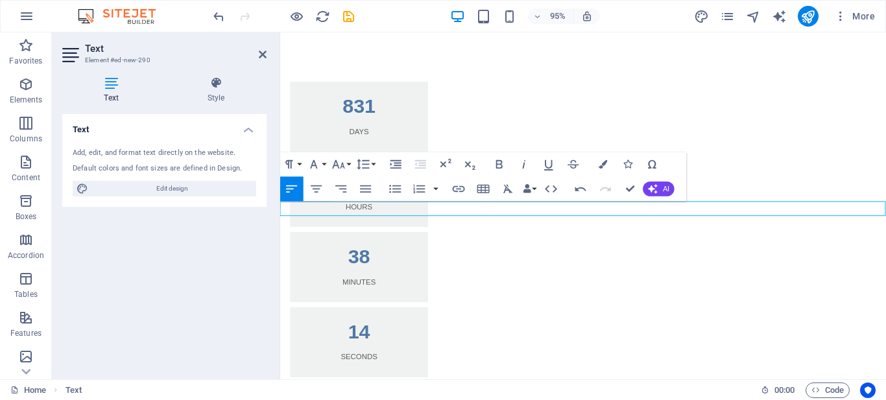
drag, startPoint x: 378, startPoint y: 218, endPoint x: 337, endPoint y: 217, distance: 40.9
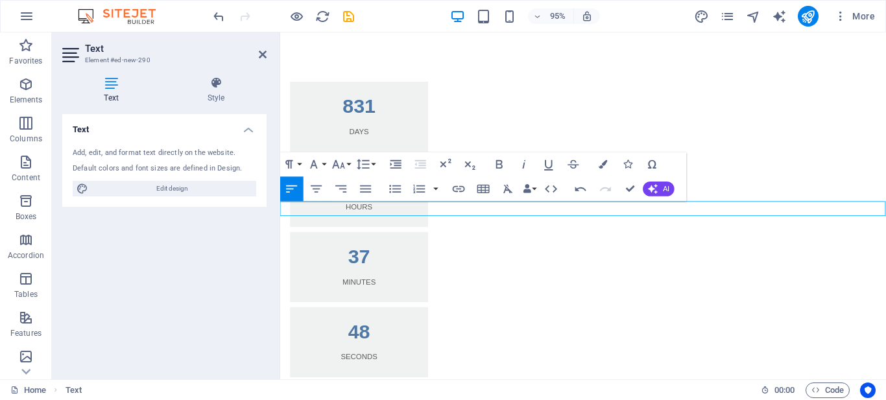
drag, startPoint x: 622, startPoint y: 219, endPoint x: 576, endPoint y: 234, distance: 48.4
click at [280, 220] on html "Skip to main content 831 Days 00 Hours 37 Minutes 38 Seconds Mantungwa Services…" at bounding box center [599, 247] width 638 height 431
click at [317, 188] on icon "button" at bounding box center [316, 189] width 15 height 15
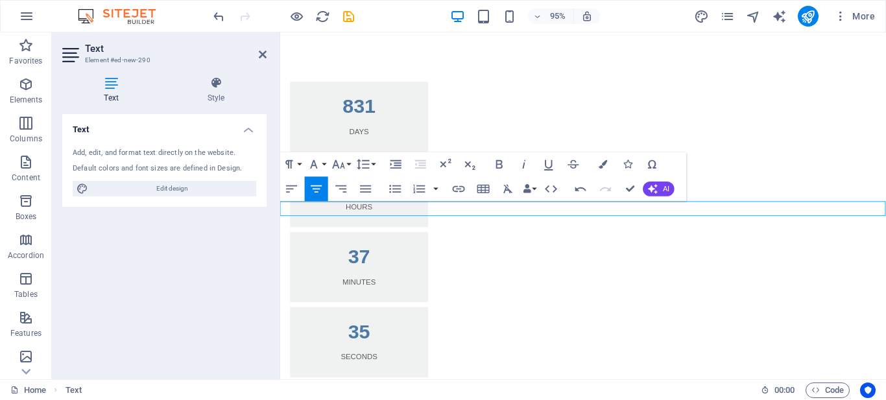
click at [440, 57] on div "831 Days 00 Hours 37 Minutes 33 Seconds" at bounding box center [599, 239] width 638 height 415
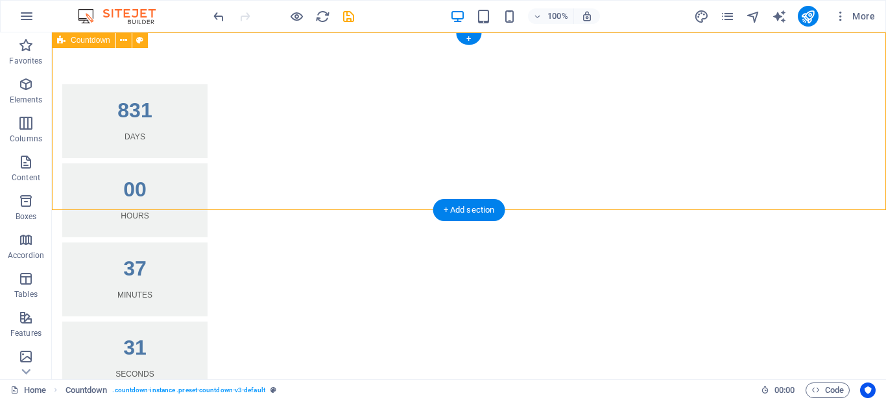
click at [509, 59] on div "831 Days 00 Hours 37 Minutes 31 Seconds" at bounding box center [469, 239] width 834 height 415
click at [341, 55] on div "831 Days 00 Hours 37 Minutes 30 Seconds" at bounding box center [469, 239] width 834 height 415
drag, startPoint x: 420, startPoint y: 1, endPoint x: 38, endPoint y: 54, distance: 385.1
click at [472, 38] on div "+" at bounding box center [468, 39] width 25 height 12
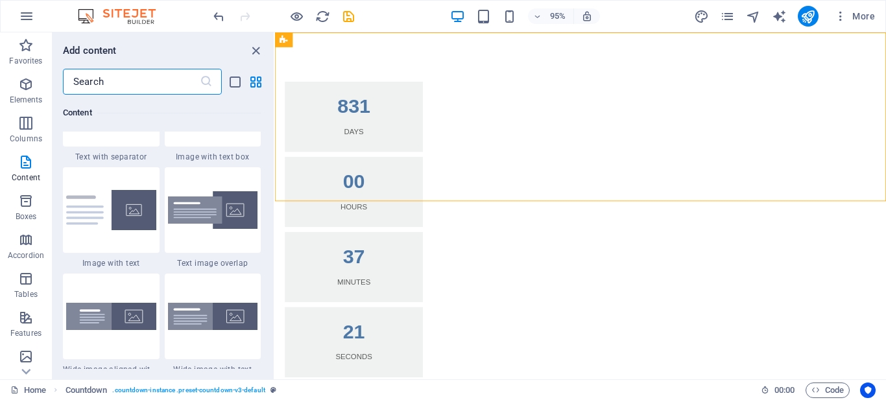
scroll to position [2465, 0]
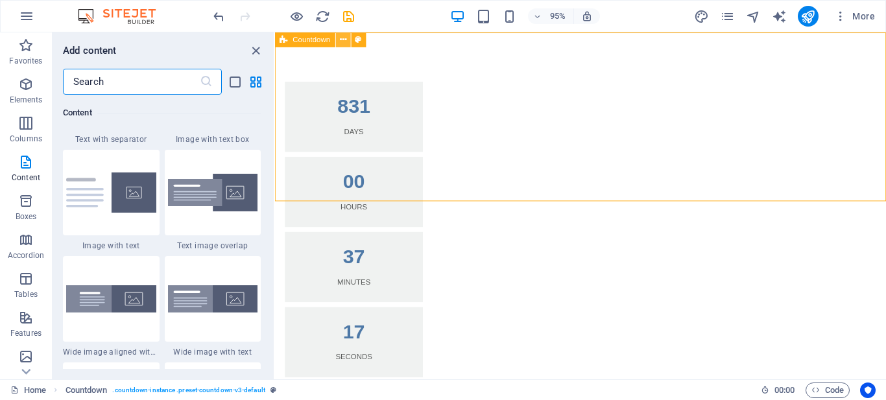
click at [340, 42] on icon at bounding box center [343, 39] width 6 height 13
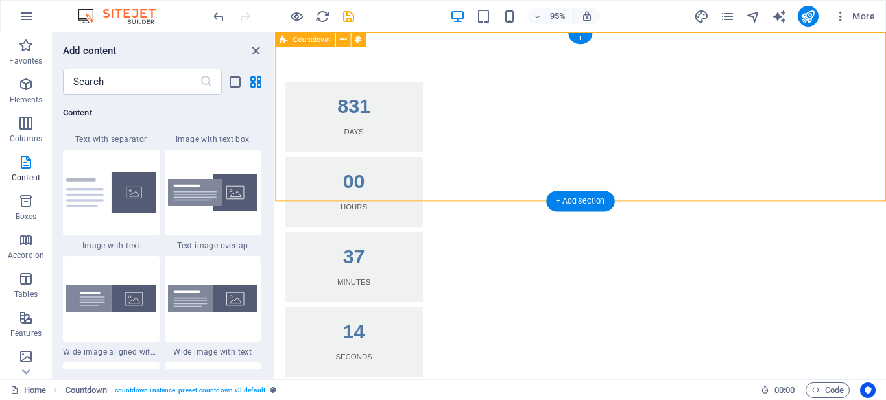
click at [697, 53] on div "831 Days 00 Hours 37 Minutes 14 Seconds" at bounding box center [597, 239] width 644 height 415
click at [568, 196] on div "+ Add section" at bounding box center [580, 201] width 68 height 21
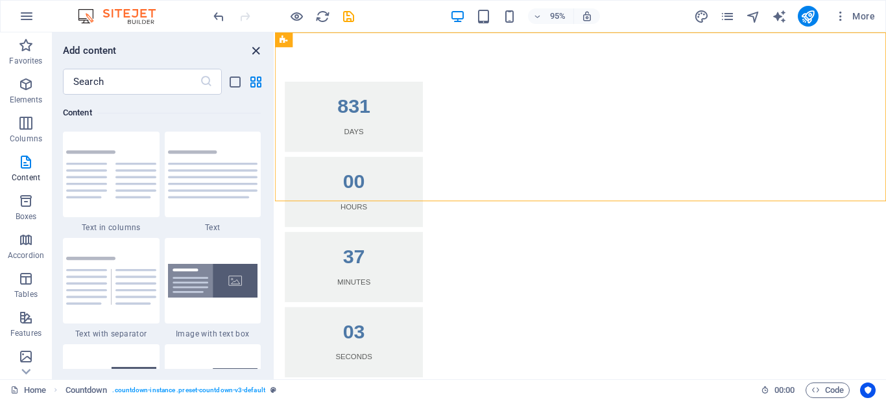
click at [254, 49] on icon "close panel" at bounding box center [256, 50] width 15 height 15
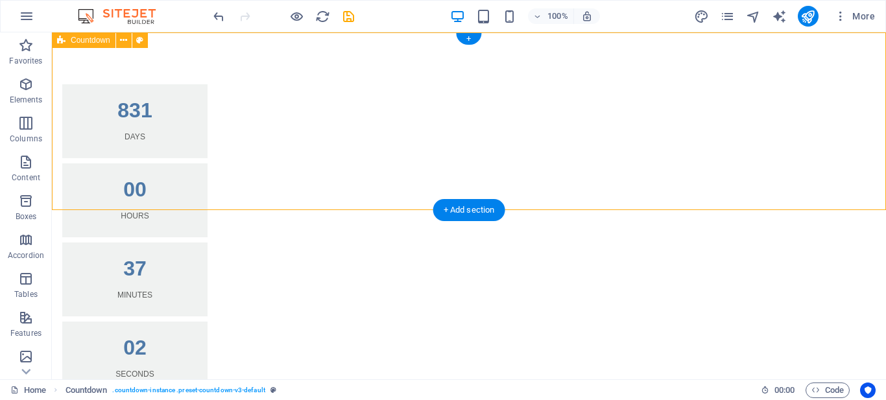
click at [354, 186] on div "831 Days 00 Hours 37 Minutes 02 Seconds" at bounding box center [469, 239] width 834 height 415
click at [354, 186] on div "831 Days 00 Hours 37 Minutes 01 Seconds" at bounding box center [469, 239] width 834 height 415
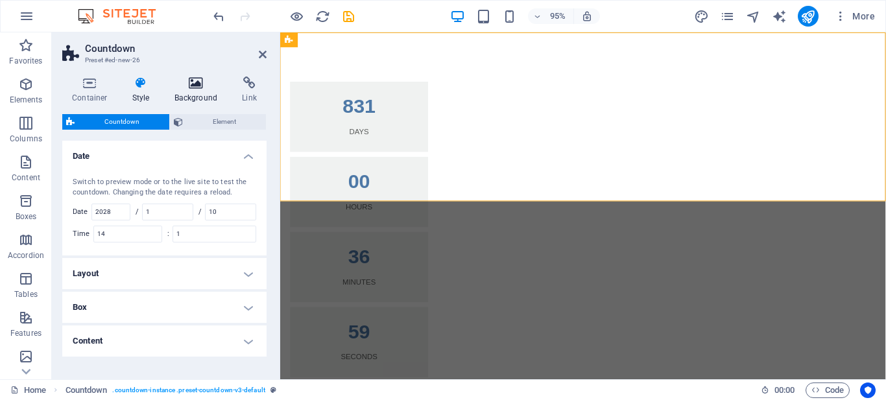
click at [193, 86] on icon at bounding box center [196, 83] width 63 height 13
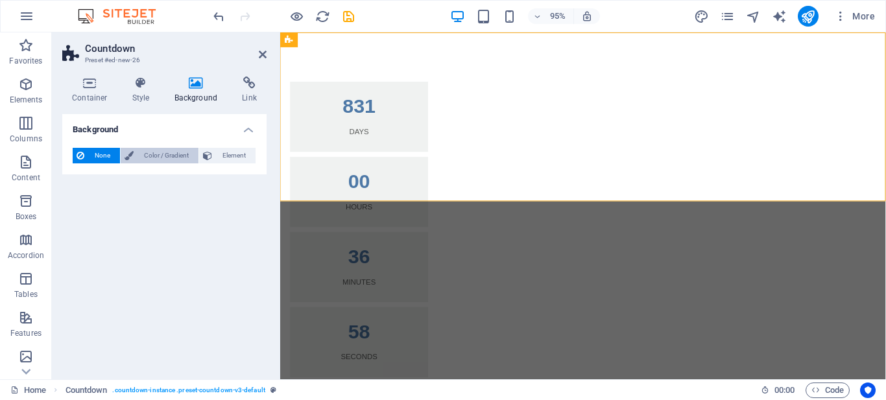
click at [167, 151] on span "Color / Gradient" at bounding box center [166, 156] width 57 height 16
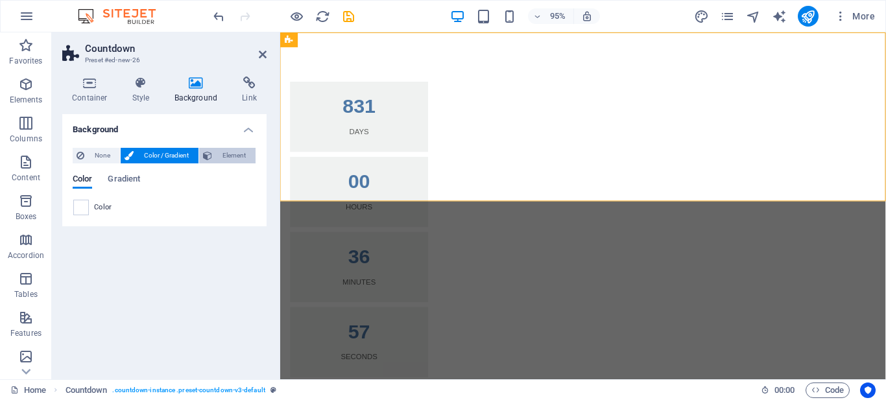
click at [223, 155] on span "Element" at bounding box center [234, 156] width 36 height 16
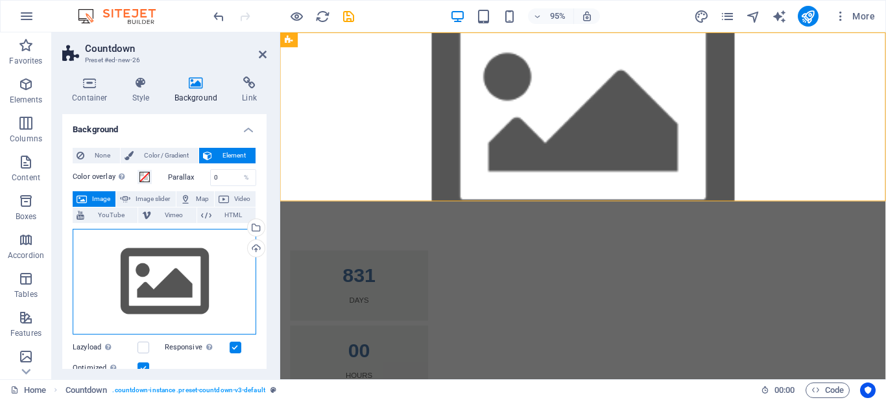
click at [150, 269] on div "Drag files here, click to choose files or select files from Files or our free s…" at bounding box center [165, 282] width 184 height 106
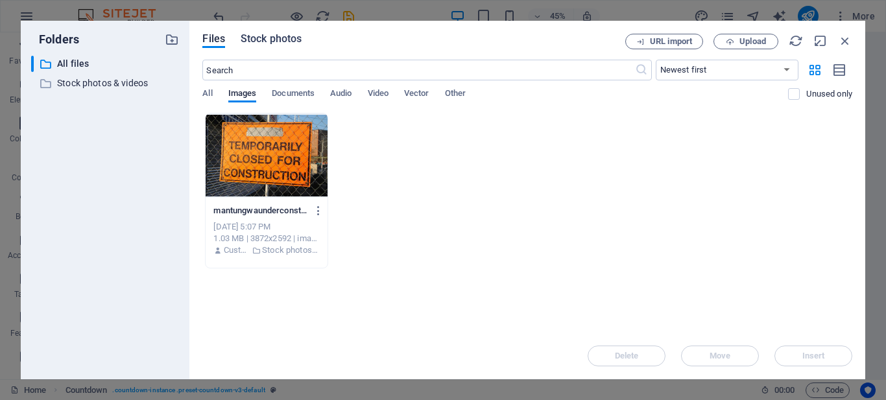
click at [282, 37] on span "Stock photos" at bounding box center [271, 39] width 61 height 16
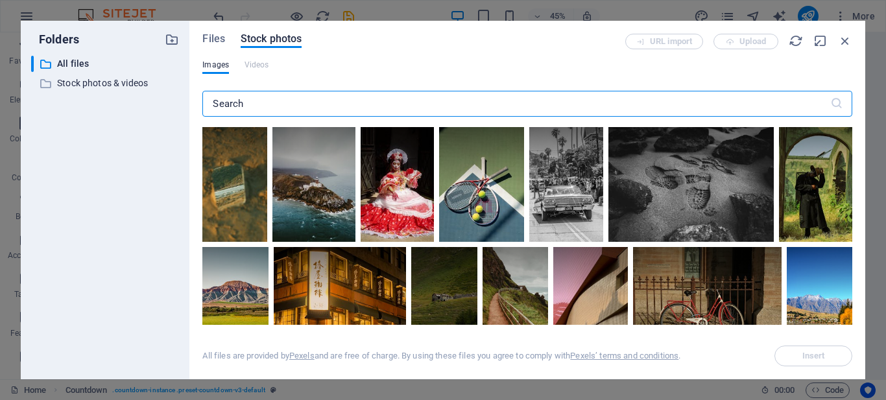
click at [418, 106] on input "text" at bounding box center [515, 104] width 627 height 26
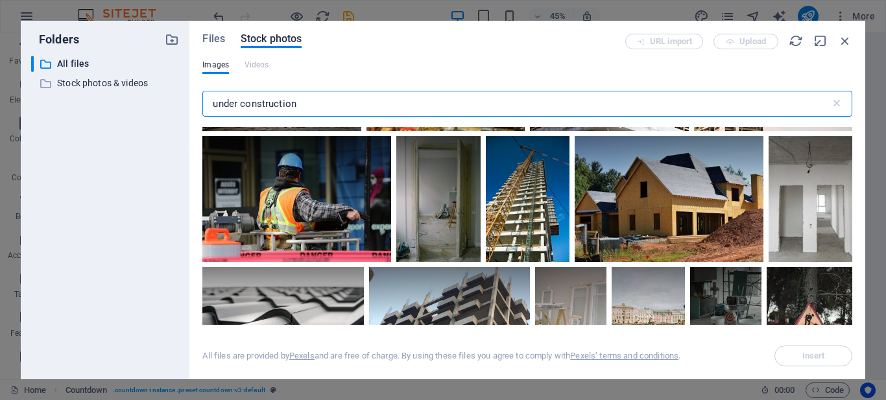
scroll to position [324, 0]
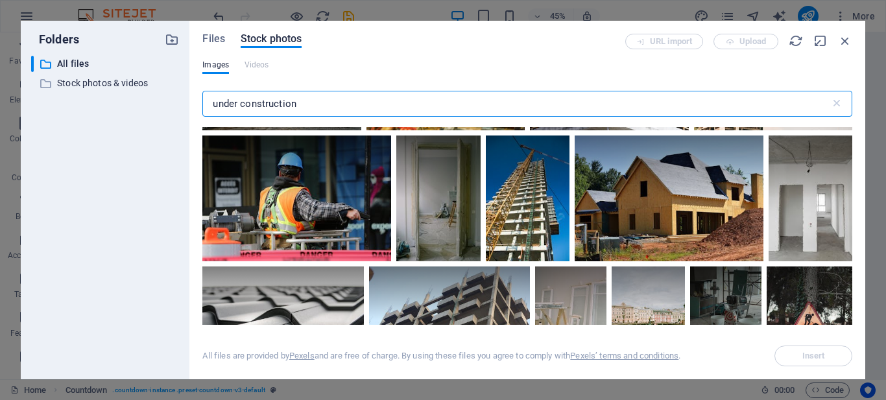
drag, startPoint x: 307, startPoint y: 108, endPoint x: 112, endPoint y: 100, distance: 194.8
click at [112, 100] on div "Folders ​ All files All files ​ Stock photos & videos Stock photos & videos Fil…" at bounding box center [443, 200] width 845 height 359
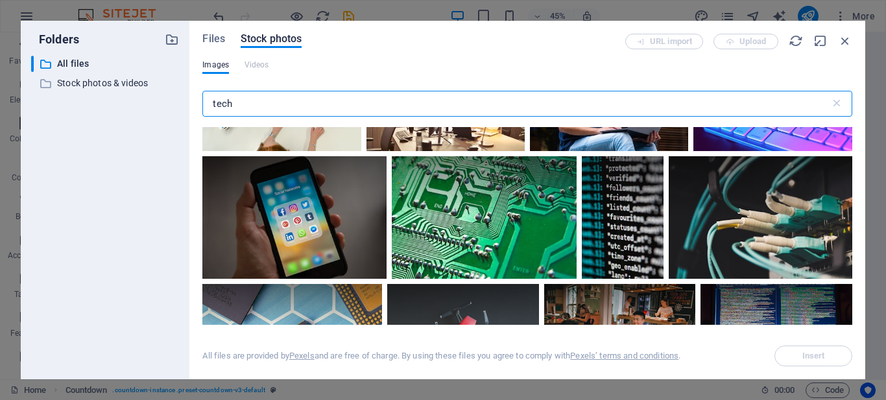
scroll to position [1882, 0]
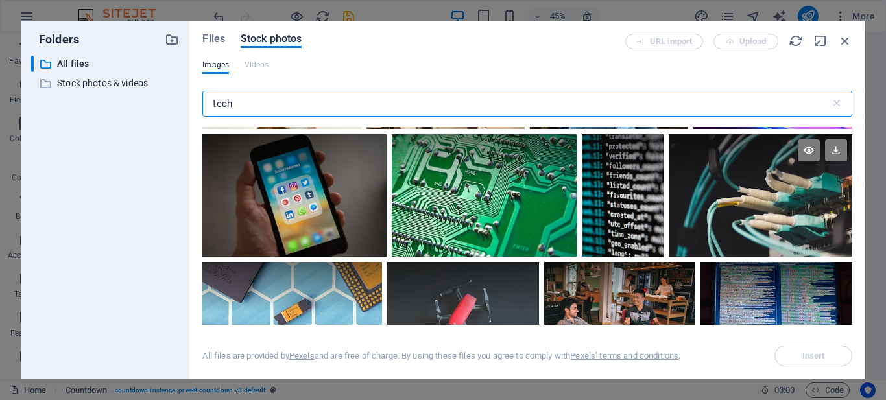
click at [740, 215] on div at bounding box center [761, 195] width 184 height 123
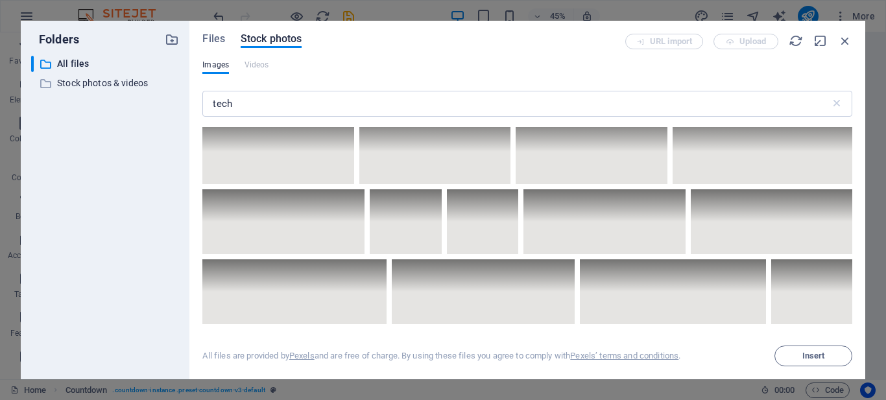
scroll to position [4801, 0]
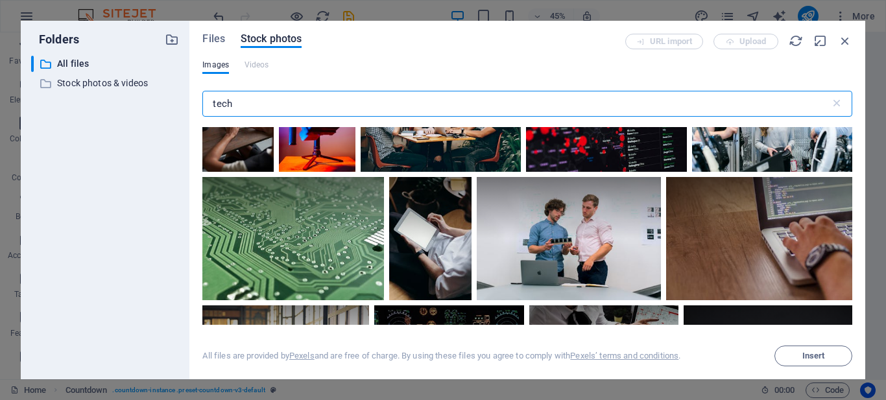
drag, startPoint x: 260, startPoint y: 101, endPoint x: 190, endPoint y: 90, distance: 70.8
click at [190, 90] on div "Files Stock photos URL import Upload Images Videos tech ​ All files are provide…" at bounding box center [527, 200] width 676 height 359
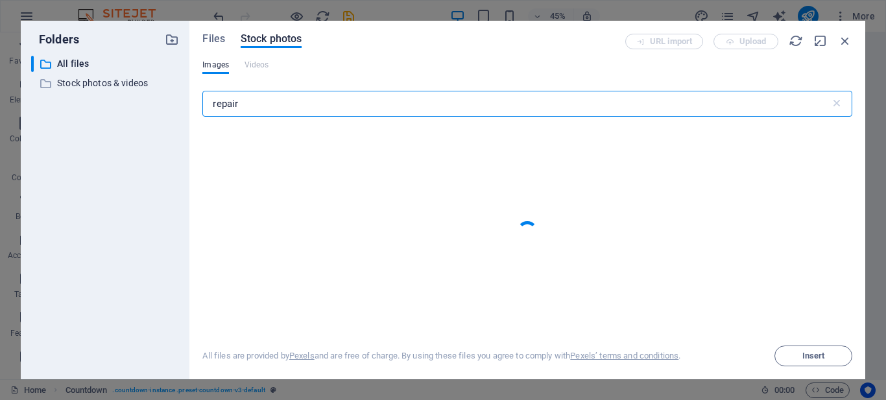
click at [213, 105] on input "repair" at bounding box center [515, 104] width 627 height 26
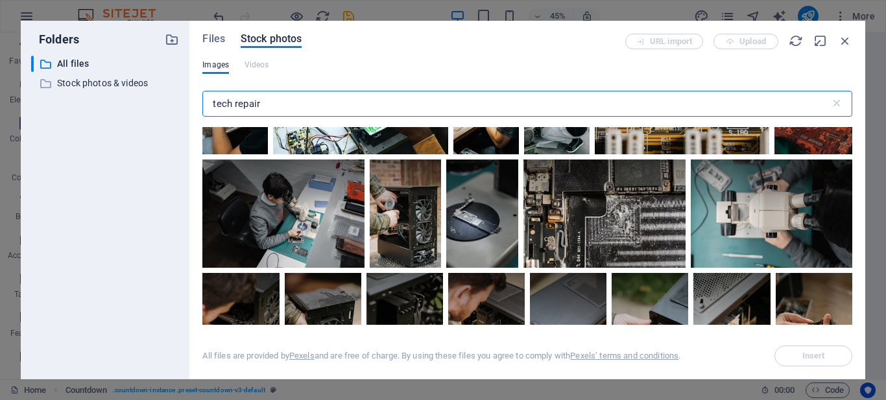
scroll to position [0, 0]
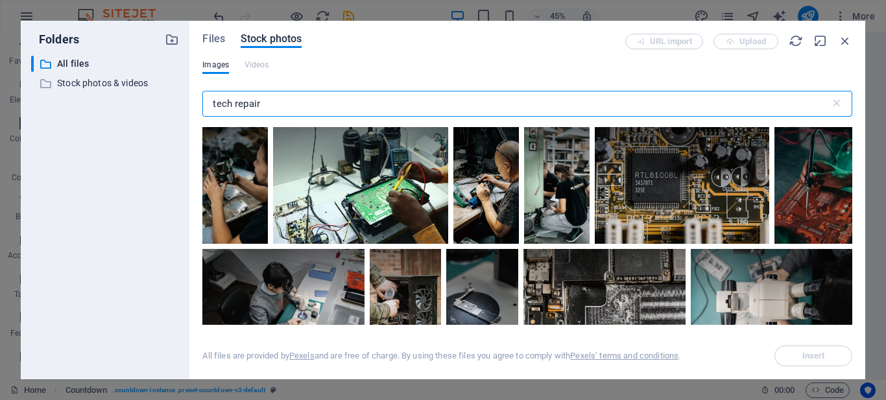
drag, startPoint x: 306, startPoint y: 101, endPoint x: 236, endPoint y: 104, distance: 70.8
click at [236, 104] on input "tech repair" at bounding box center [515, 104] width 627 height 26
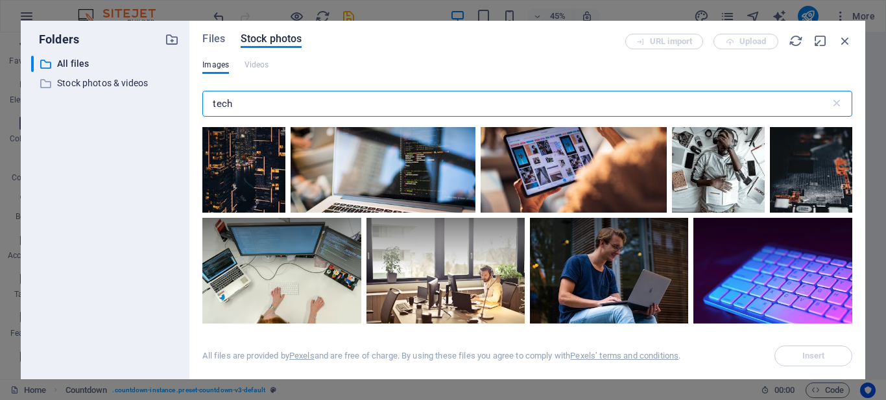
scroll to position [1622, 0]
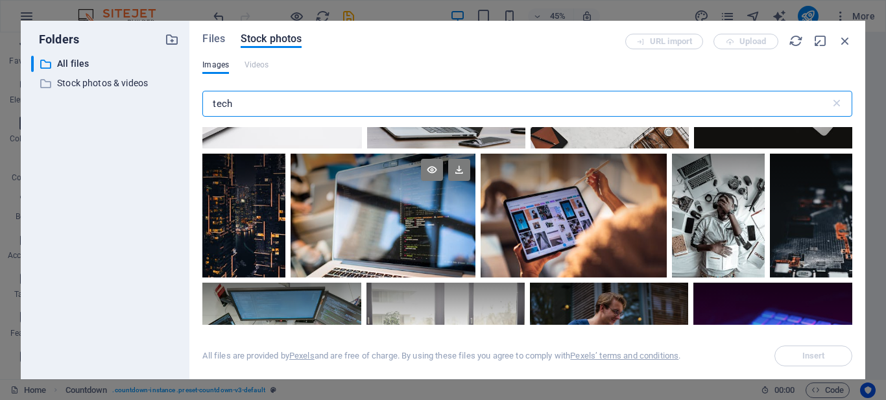
type input "tech"
click at [335, 209] on div at bounding box center [384, 185] width 186 height 62
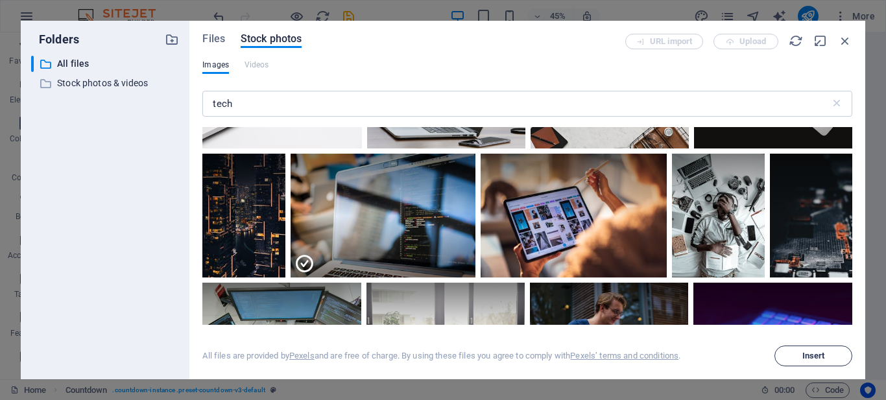
click at [800, 358] on span "Insert" at bounding box center [814, 356] width 66 height 8
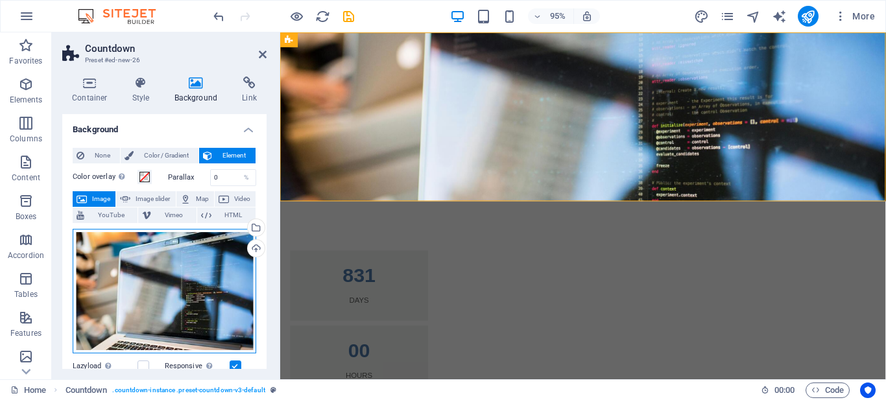
click at [156, 293] on div "Drag files here, click to choose files or select files from Files or our free s…" at bounding box center [165, 291] width 184 height 125
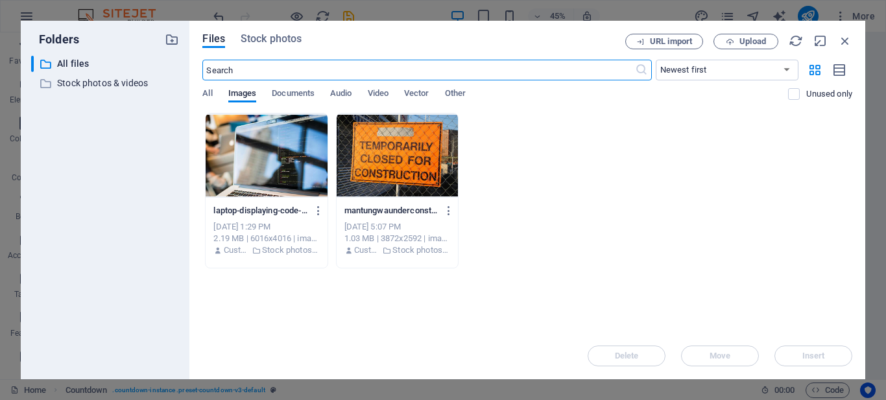
drag, startPoint x: 285, startPoint y: 69, endPoint x: 188, endPoint y: 68, distance: 97.3
click at [188, 68] on div "Folders ​ All files All files ​ Stock photos & videos Stock photos & videos Fil…" at bounding box center [443, 200] width 845 height 359
click at [269, 40] on span "Stock photos" at bounding box center [271, 39] width 61 height 16
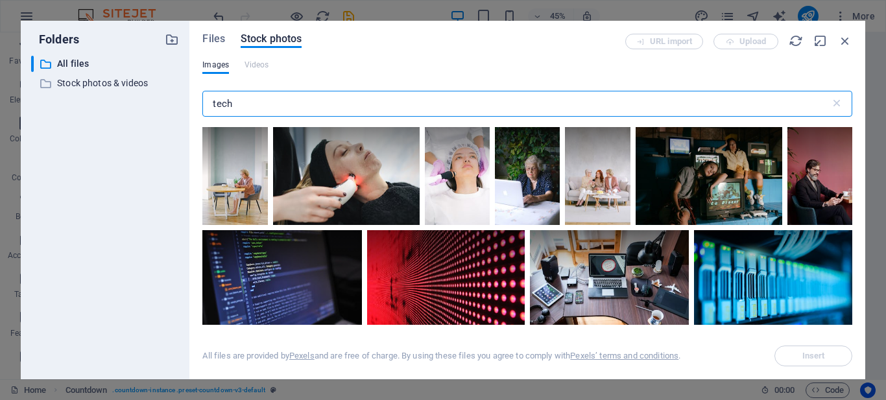
drag, startPoint x: 296, startPoint y: 99, endPoint x: 132, endPoint y: 103, distance: 163.6
click at [132, 103] on div "Folders ​ All files All files ​ Stock photos & videos Stock photos & videos Fil…" at bounding box center [443, 200] width 845 height 359
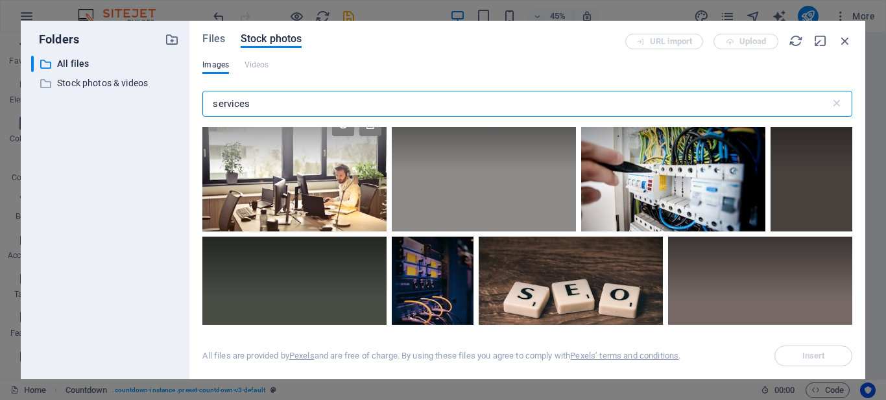
scroll to position [0, 0]
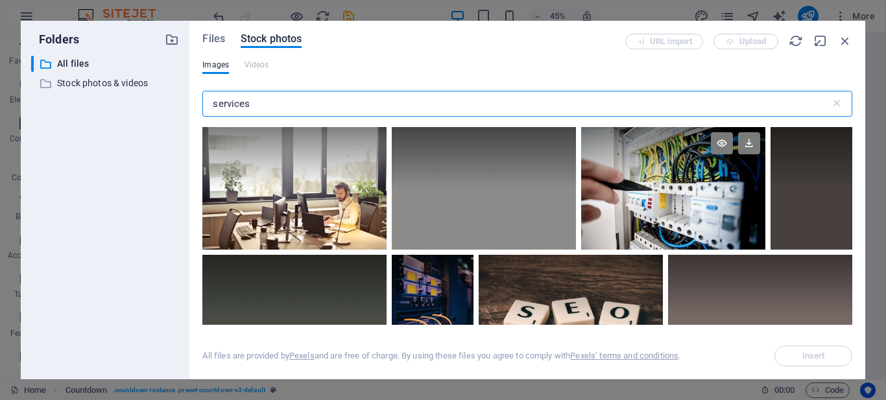
click at [693, 188] on div at bounding box center [673, 158] width 184 height 62
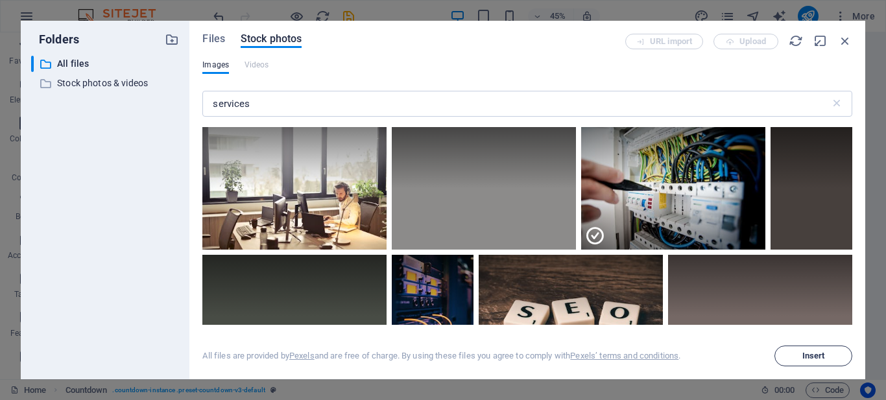
click at [788, 356] on span "Insert" at bounding box center [814, 356] width 66 height 8
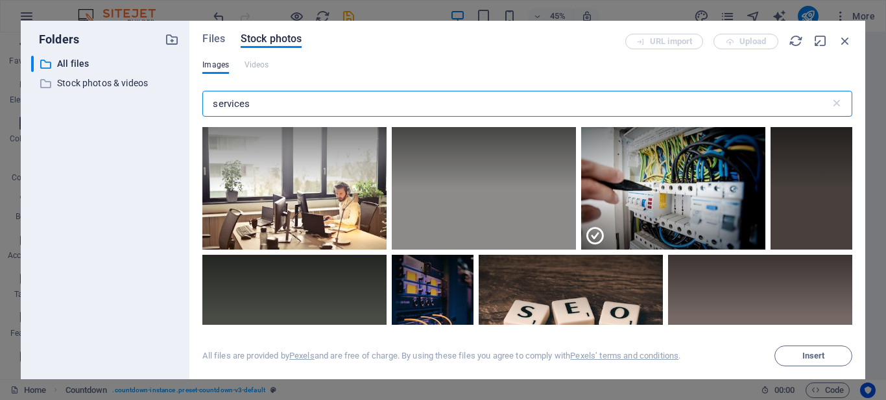
drag, startPoint x: 245, startPoint y: 103, endPoint x: 156, endPoint y: 101, distance: 88.9
click at [156, 101] on div "Folders ​ All files All files ​ Stock photos & videos Stock photos & videos Fil…" at bounding box center [443, 200] width 845 height 359
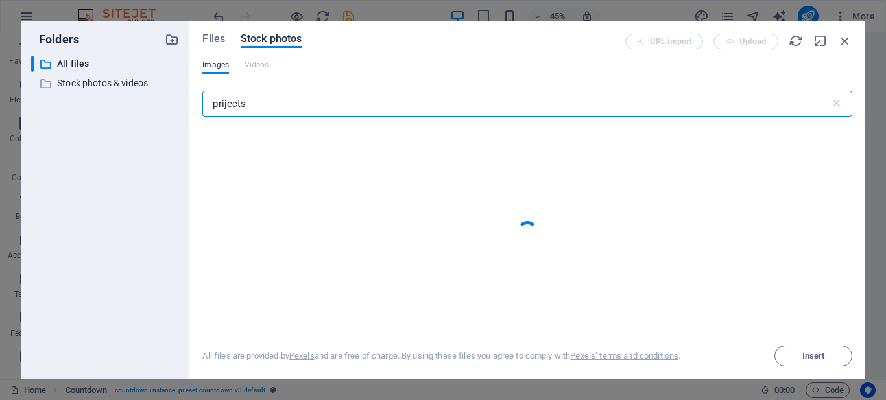
drag, startPoint x: 224, startPoint y: 104, endPoint x: 222, endPoint y: 115, distance: 11.3
click at [222, 115] on input "prijects" at bounding box center [515, 104] width 627 height 26
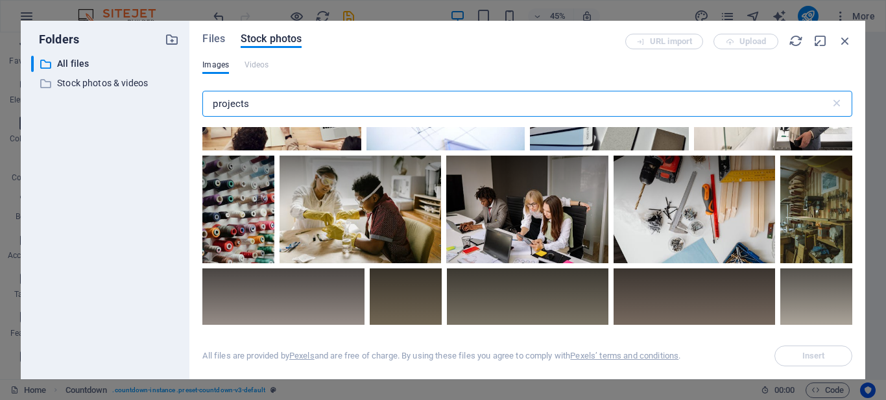
scroll to position [324, 0]
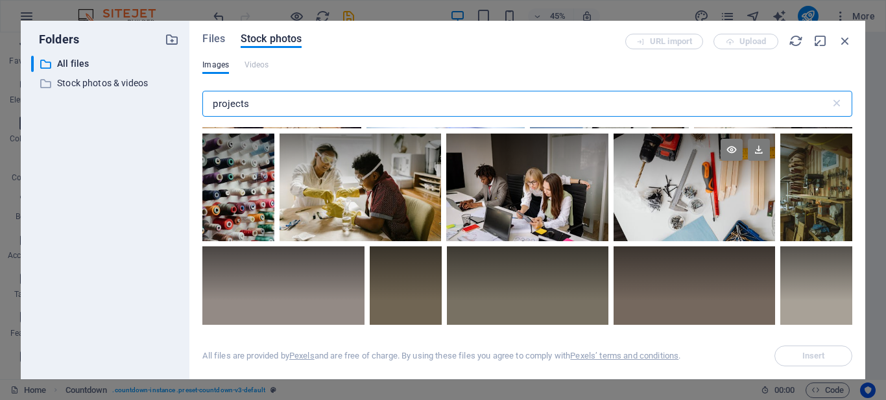
type input "projects"
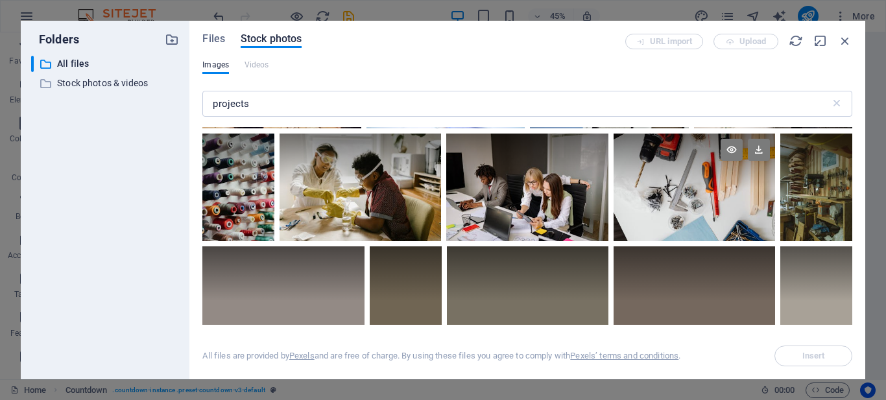
click at [712, 196] on div at bounding box center [695, 188] width 162 height 108
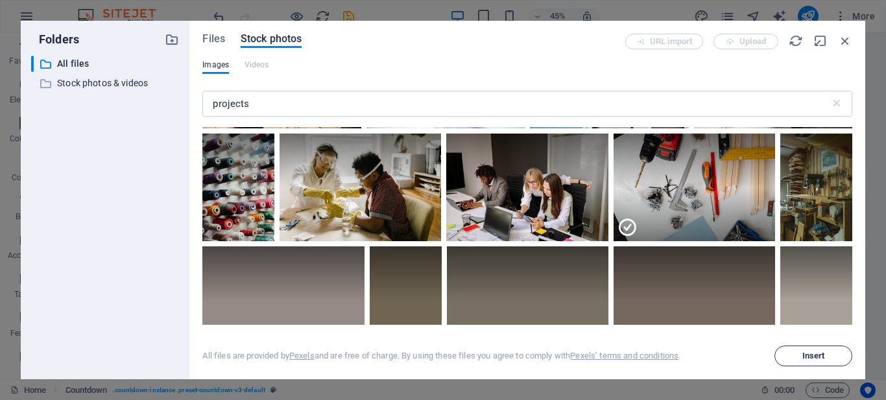
click at [795, 363] on button "Insert" at bounding box center [814, 356] width 78 height 21
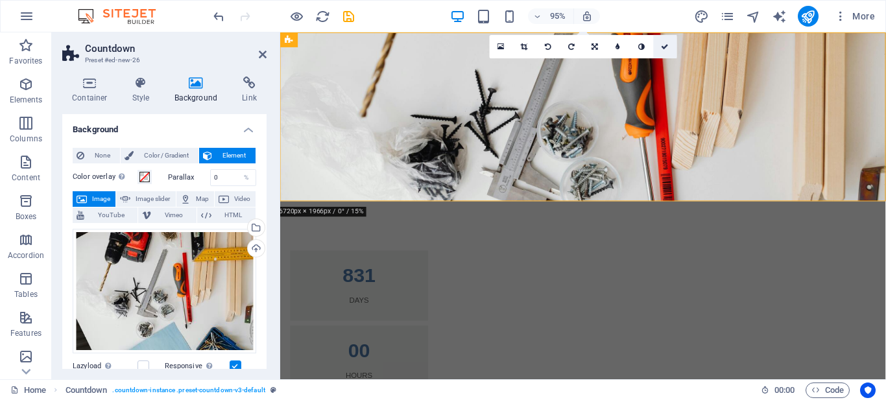
click at [666, 48] on icon at bounding box center [666, 46] width 8 height 7
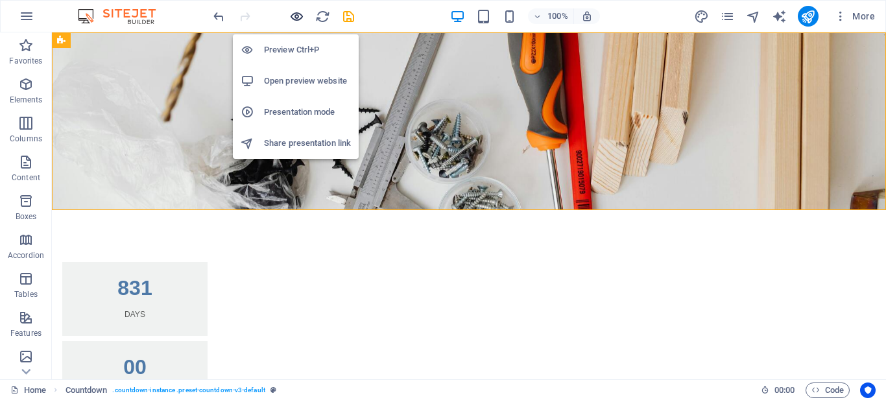
click at [295, 16] on icon "button" at bounding box center [296, 16] width 15 height 15
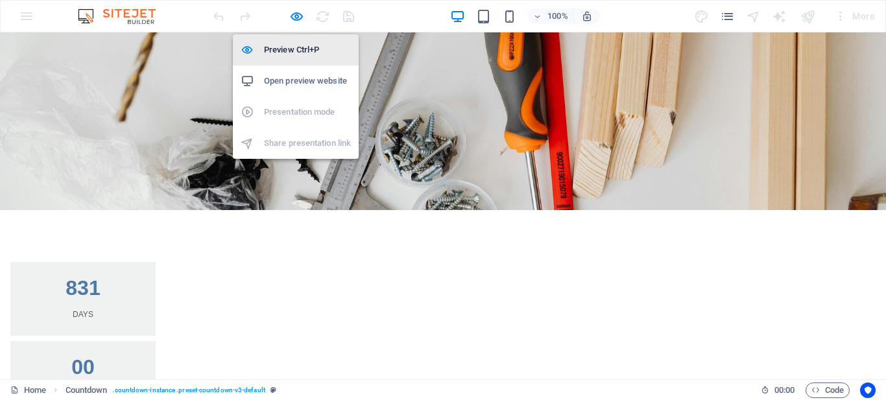
click at [299, 53] on h6 "Preview Ctrl+P" at bounding box center [307, 50] width 87 height 16
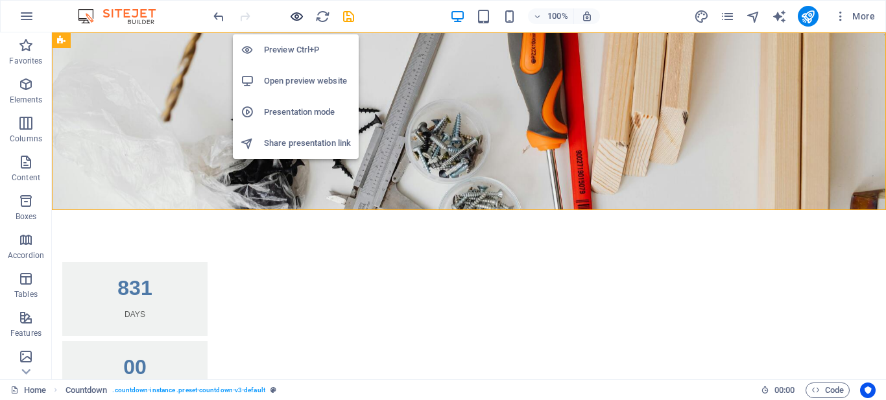
click at [295, 14] on icon "button" at bounding box center [296, 16] width 15 height 15
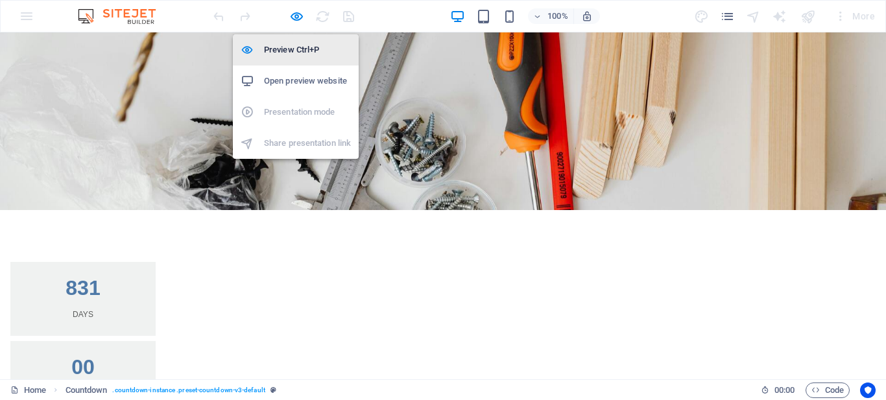
click at [284, 48] on h6 "Preview Ctrl+P" at bounding box center [307, 50] width 87 height 16
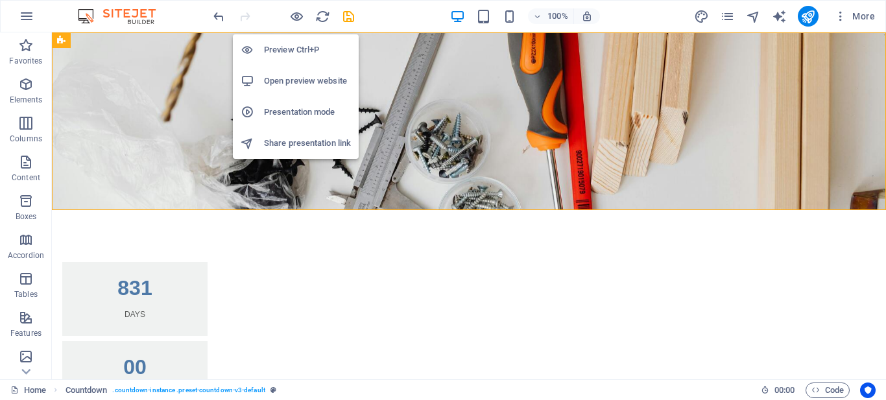
click at [287, 49] on h6 "Preview Ctrl+P" at bounding box center [307, 50] width 87 height 16
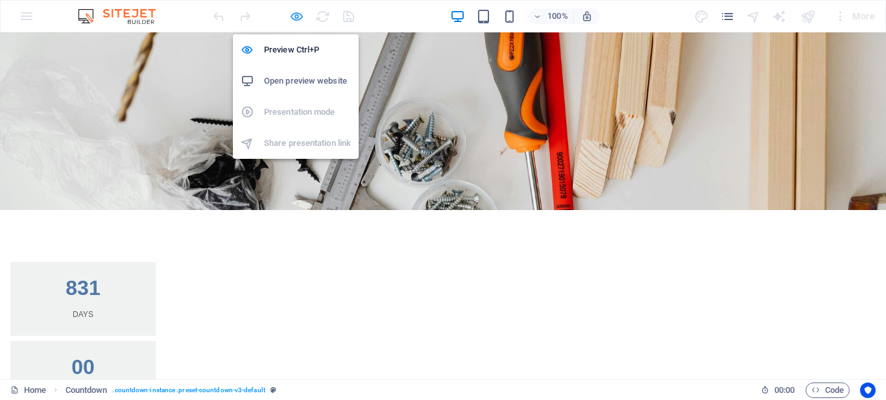
click at [295, 16] on icon "button" at bounding box center [296, 16] width 15 height 15
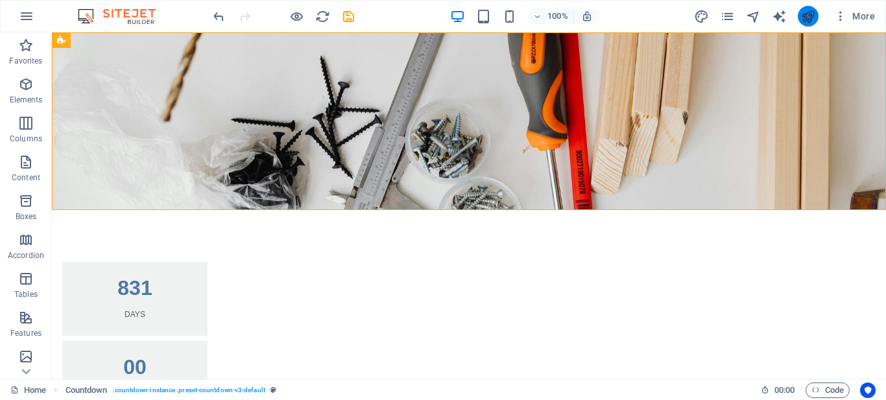
click at [818, 13] on button "publish" at bounding box center [808, 16] width 21 height 21
